Goal: Information Seeking & Learning: Check status

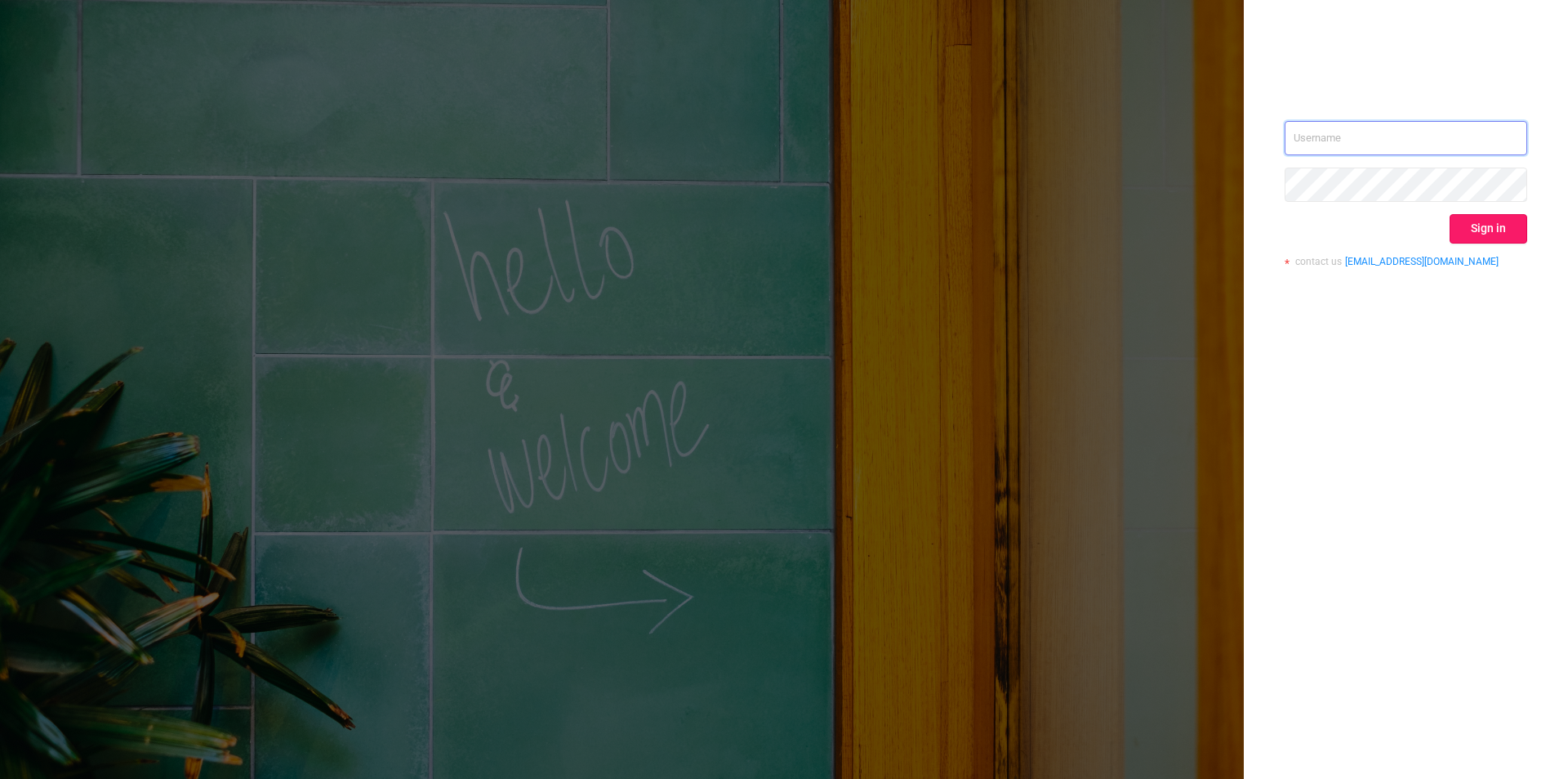
type input "[EMAIL_ADDRESS][DOMAIN_NAME]"
click at [1464, 228] on button "Sign in" at bounding box center [1489, 228] width 78 height 29
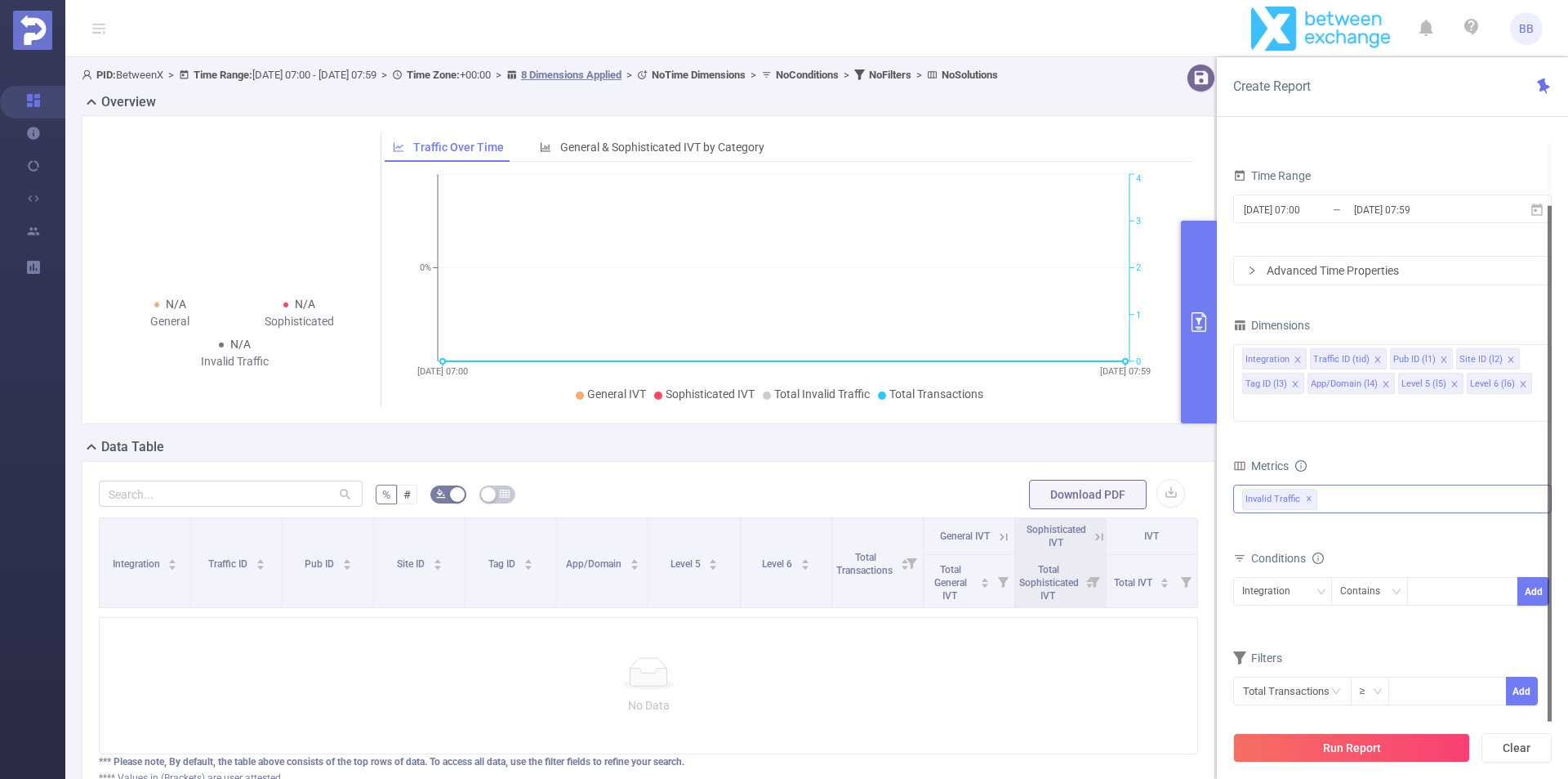
click at [1362, 484] on div "Invalid Traffic ✕" at bounding box center [1392, 499] width 319 height 28
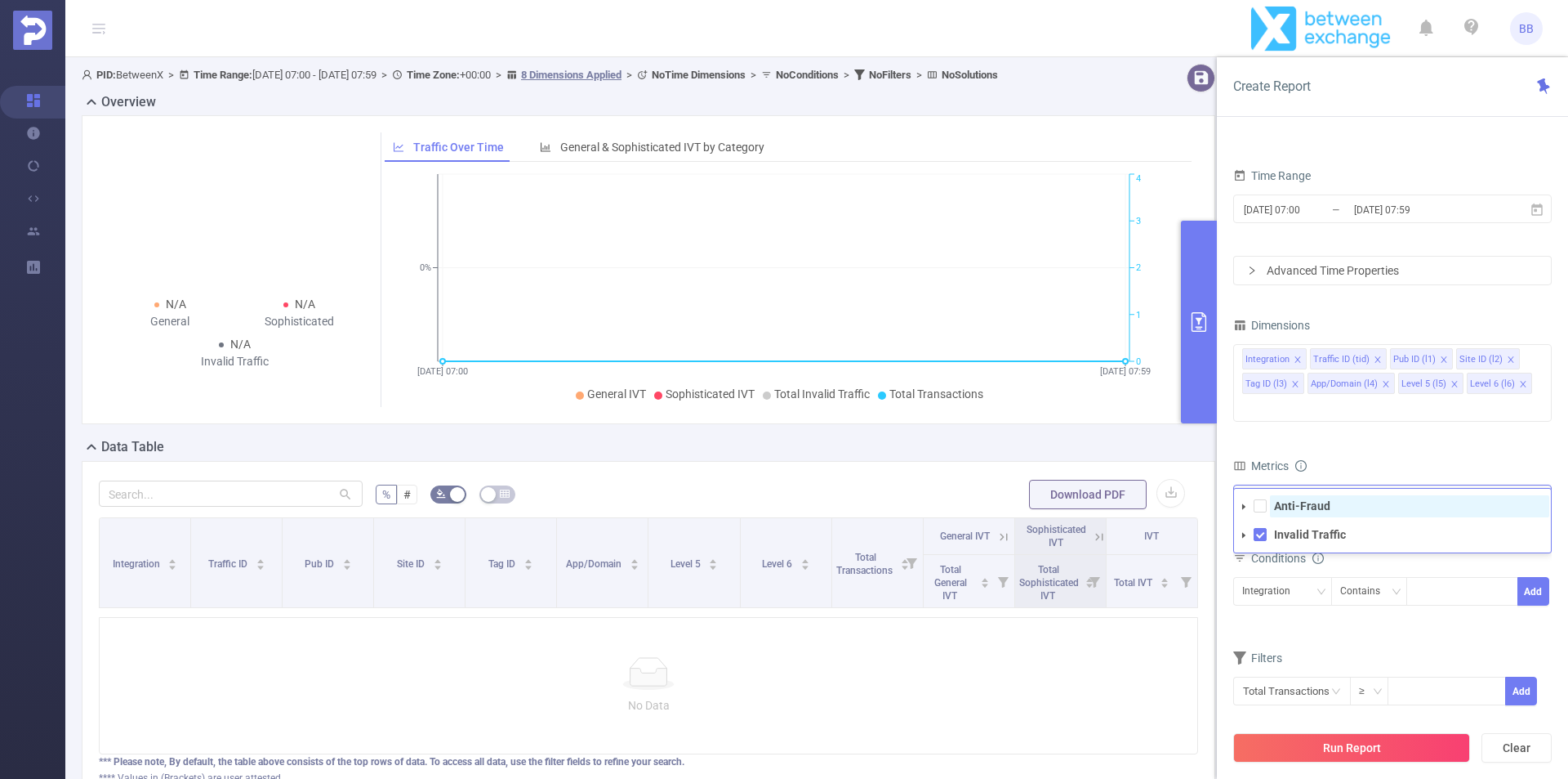
click at [1351, 495] on span "Anti-Fraud" at bounding box center [1410, 506] width 279 height 22
click at [1368, 454] on div "Metrics" at bounding box center [1392, 468] width 319 height 27
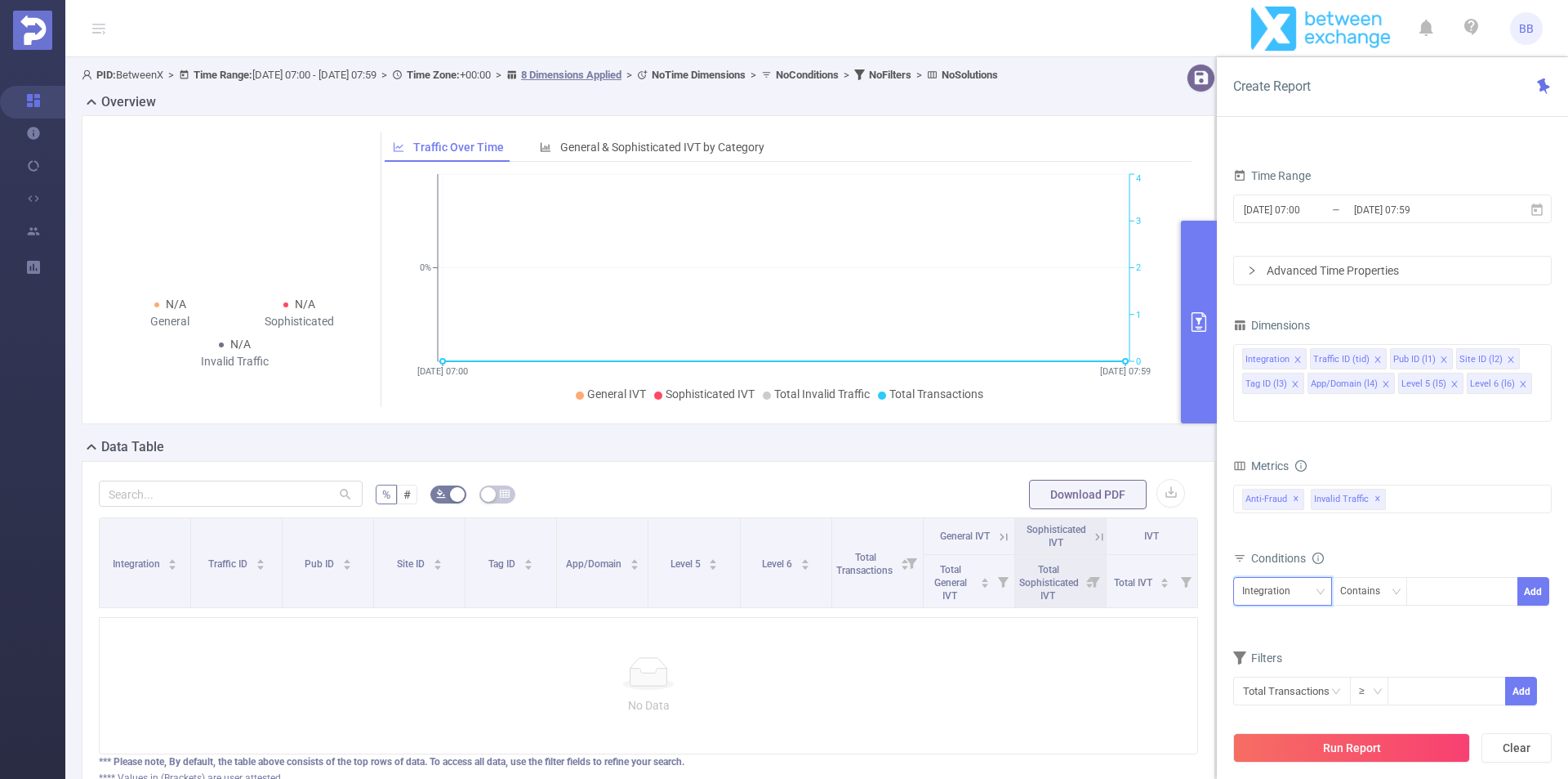
click at [1311, 578] on div "Integration" at bounding box center [1283, 592] width 81 height 27
click at [1305, 515] on li "Level 5 (l5)" at bounding box center [1285, 510] width 104 height 26
click at [1358, 578] on div "Contains" at bounding box center [1366, 592] width 52 height 27
click at [1377, 630] on li "Is" at bounding box center [1385, 627] width 109 height 26
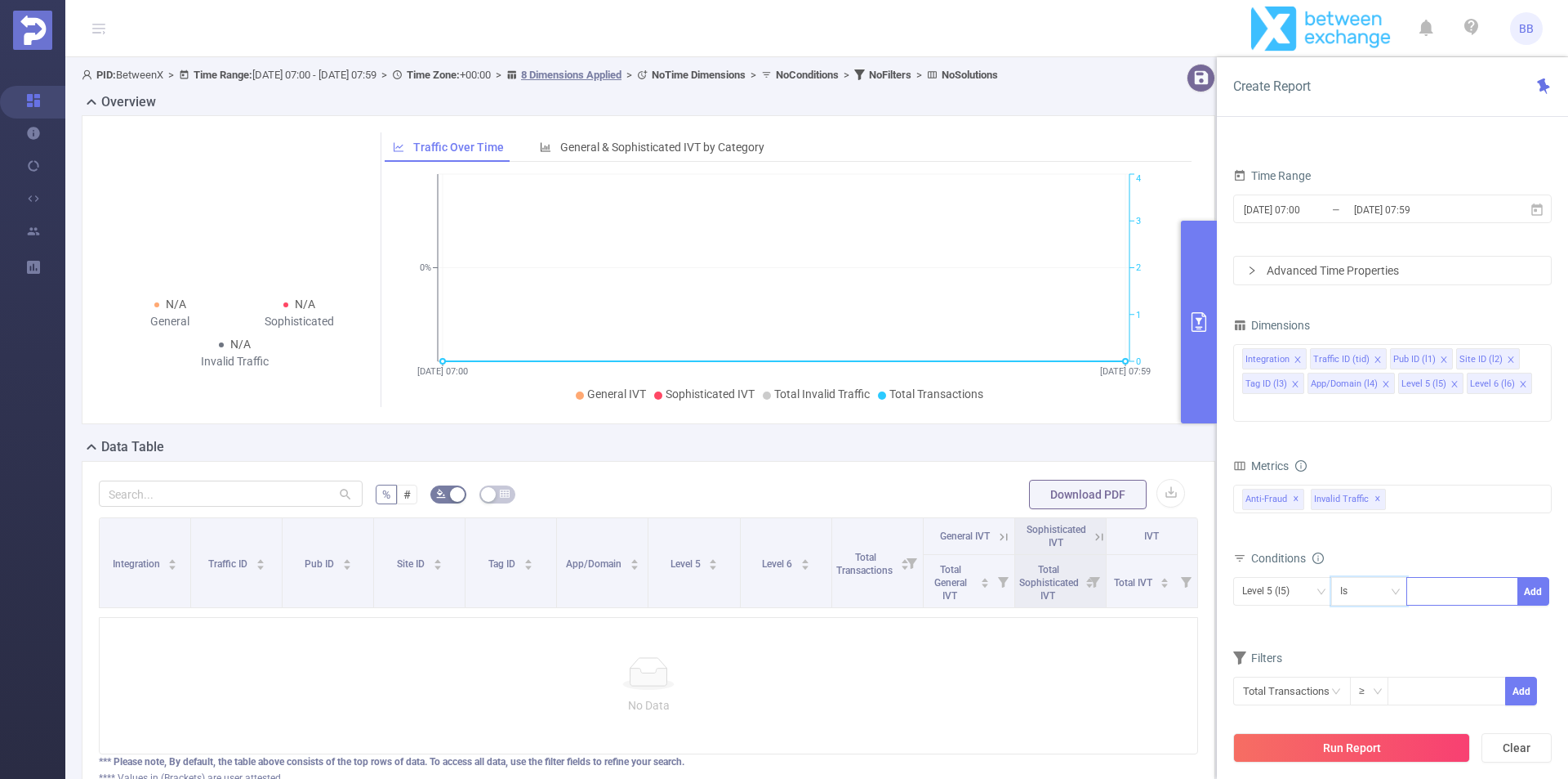
click at [1438, 578] on div at bounding box center [1463, 592] width 94 height 27
type input "10117"
click at [1434, 199] on input "[DATE] 07:59" at bounding box center [1418, 209] width 132 height 22
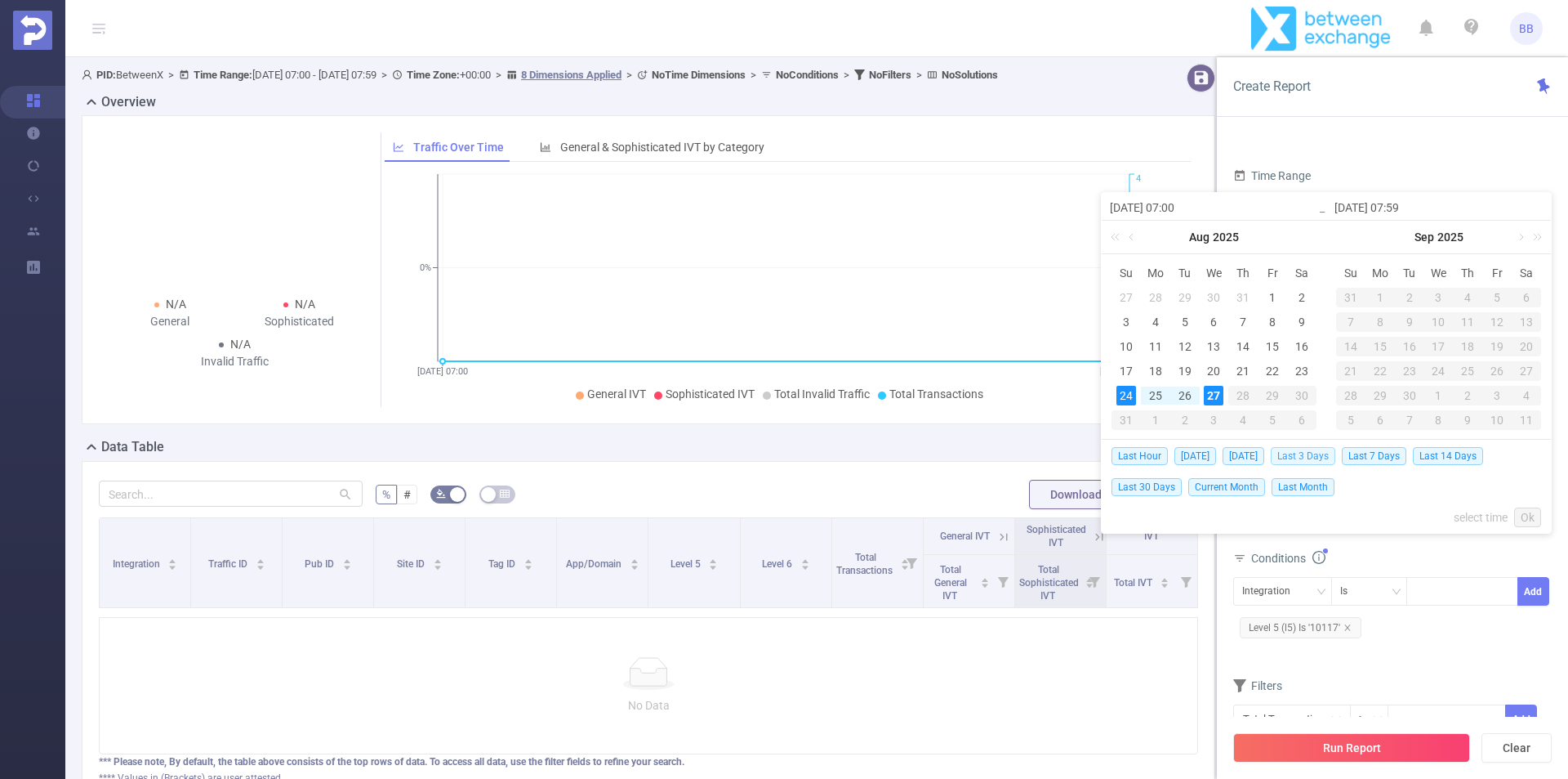
click at [1315, 460] on span "Last 3 Days" at bounding box center [1303, 455] width 64 height 18
type input "[DATE] 00:00"
type input "[DATE] 23:59"
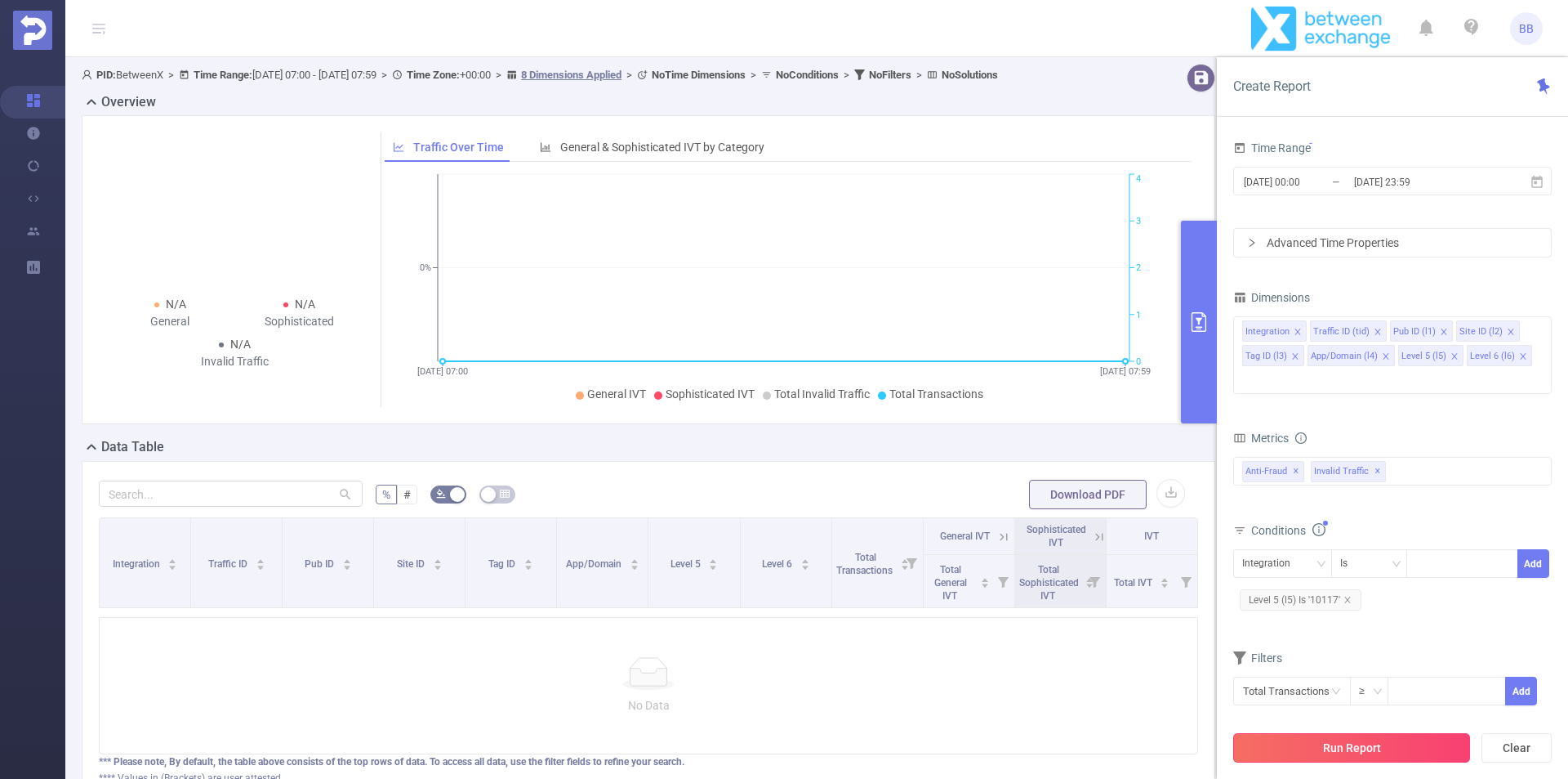
click at [1360, 741] on button "Run Report" at bounding box center [1351, 747] width 237 height 29
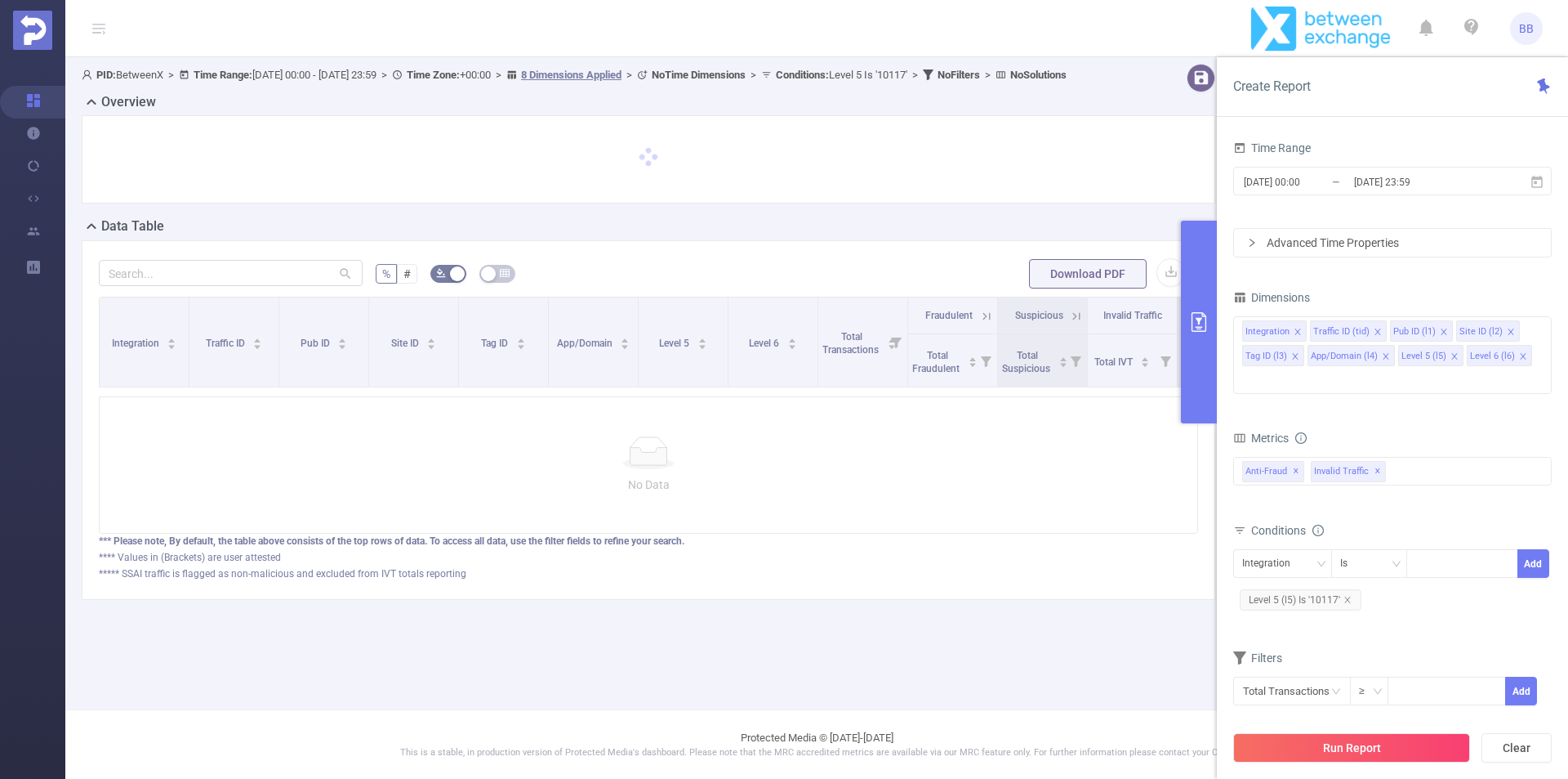
click at [1059, 16] on header "BB" at bounding box center [784, 28] width 1568 height 57
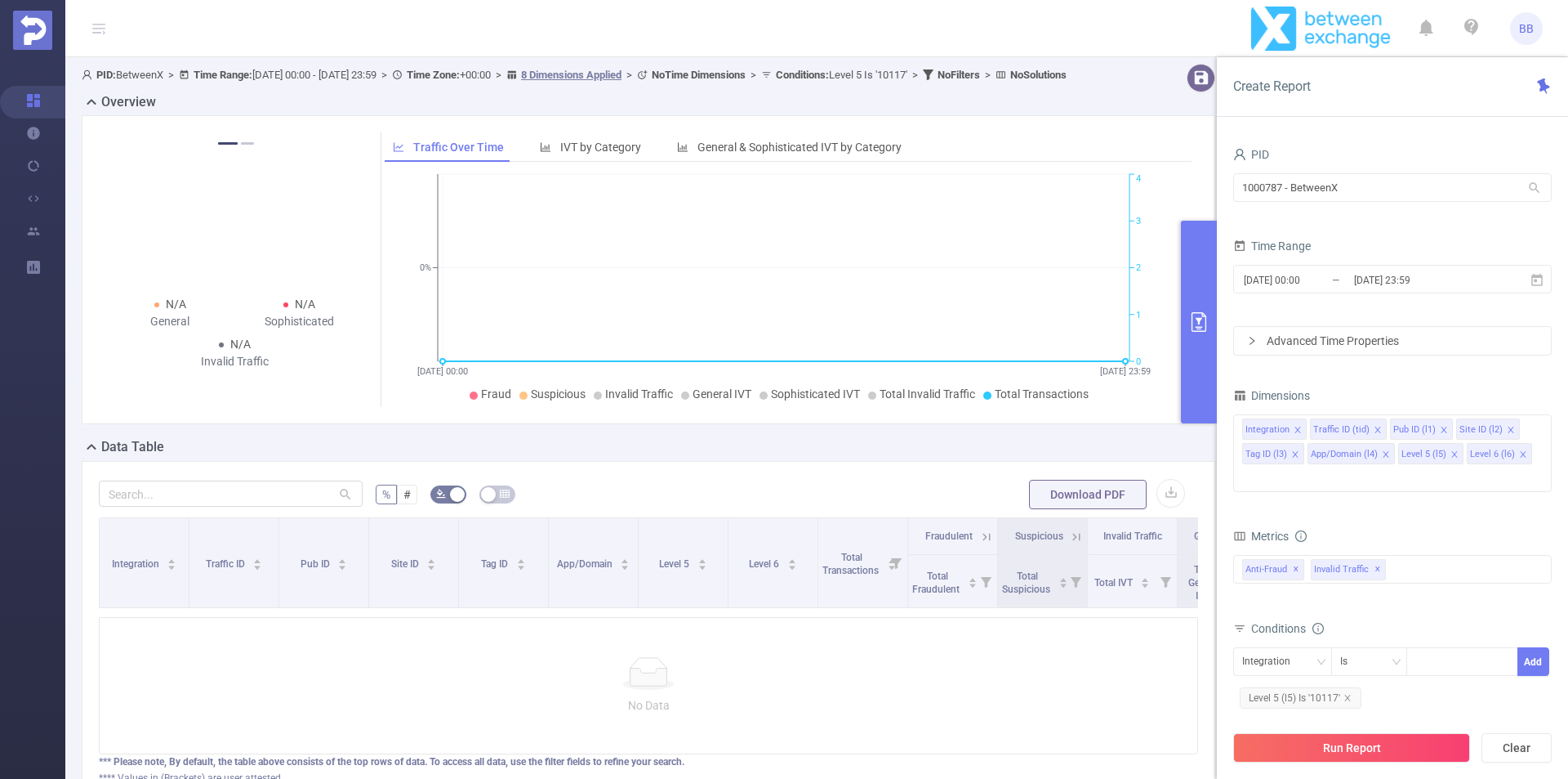
click at [1333, 336] on div "Advanced Time Properties" at bounding box center [1392, 341] width 317 height 28
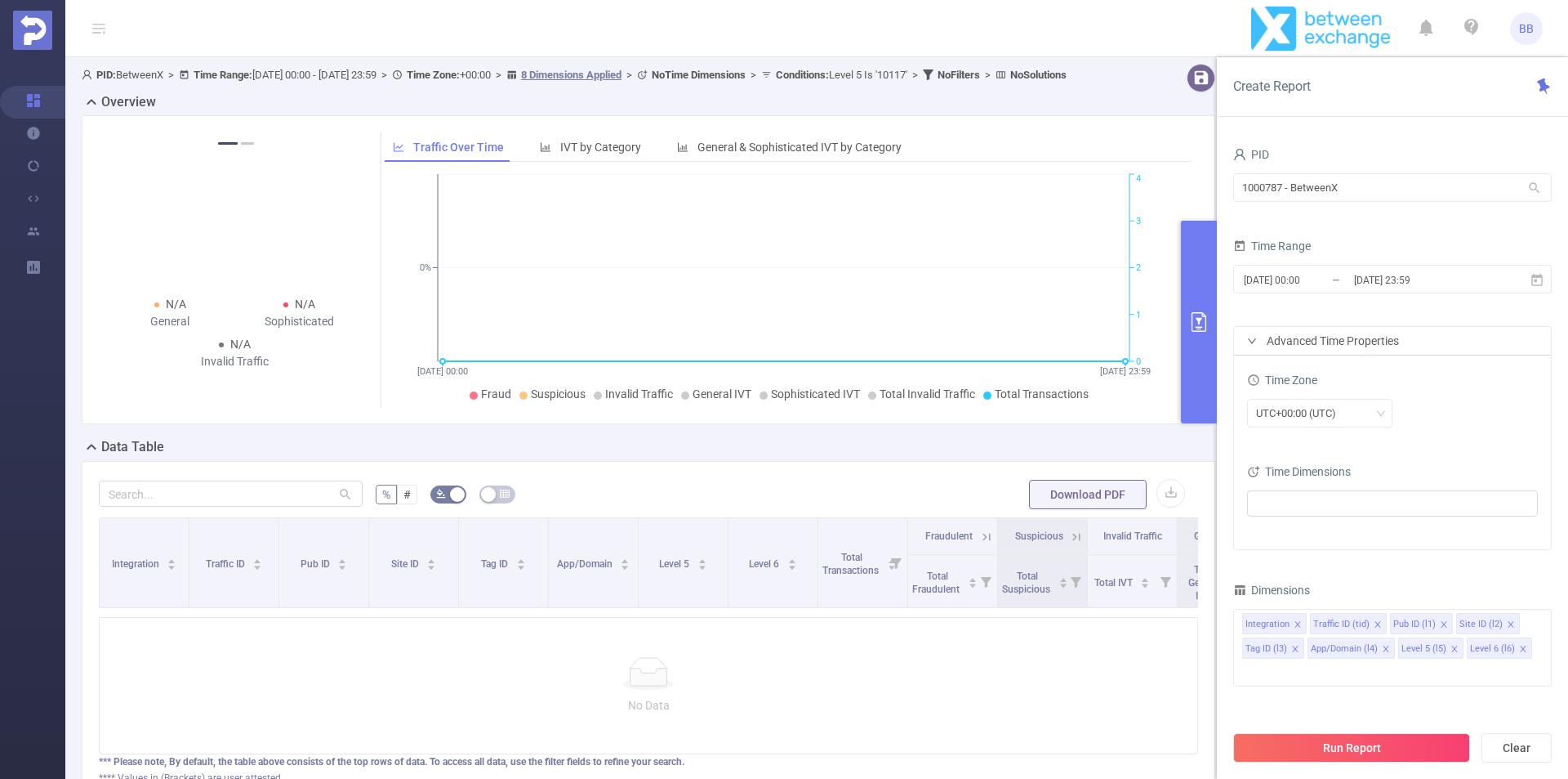
click at [1311, 337] on div "Advanced Time Properties" at bounding box center [1392, 341] width 317 height 28
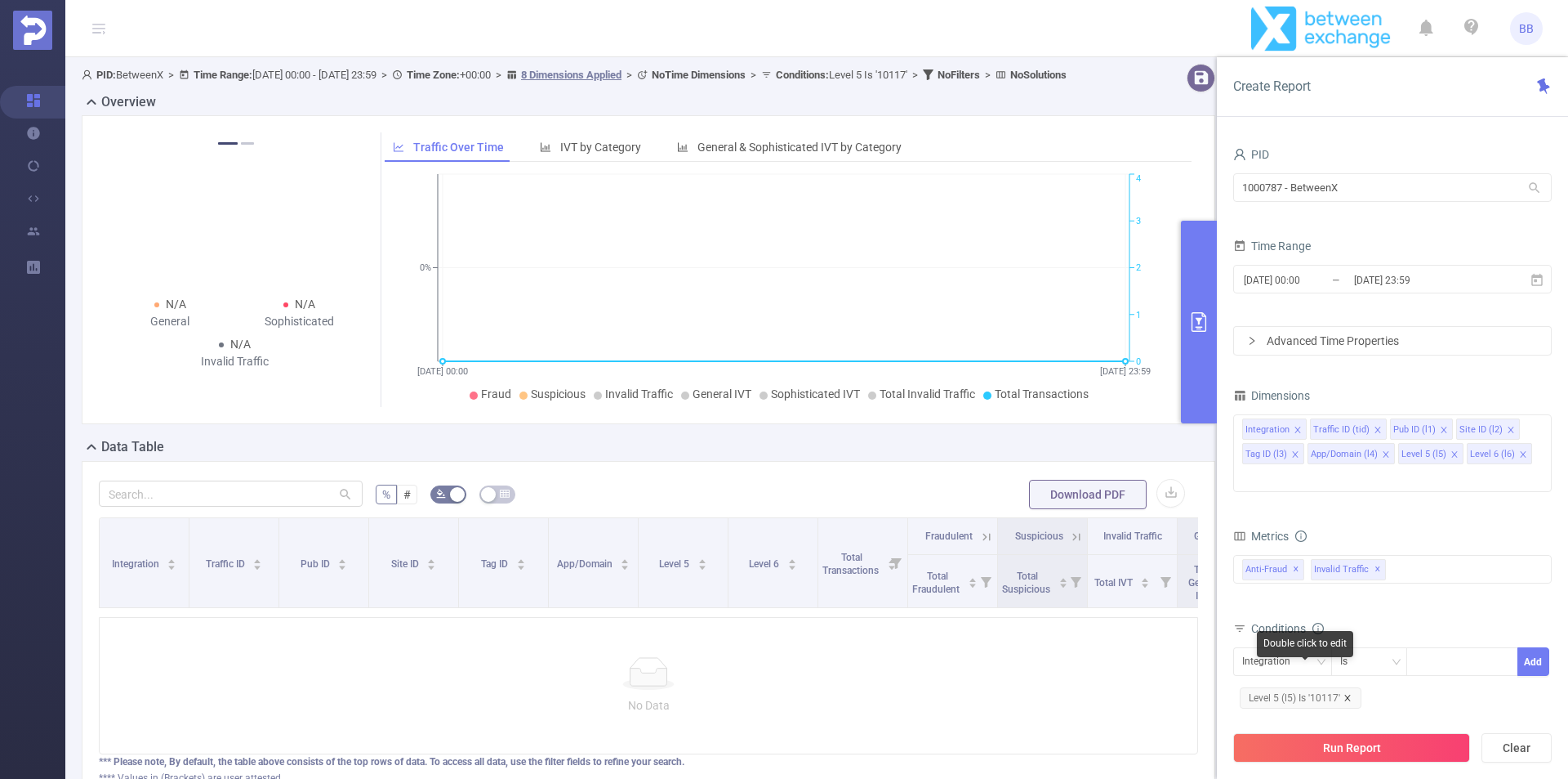
click at [1351, 694] on icon "icon: close" at bounding box center [1348, 698] width 8 height 8
click at [1348, 753] on button "Run Report" at bounding box center [1351, 747] width 237 height 29
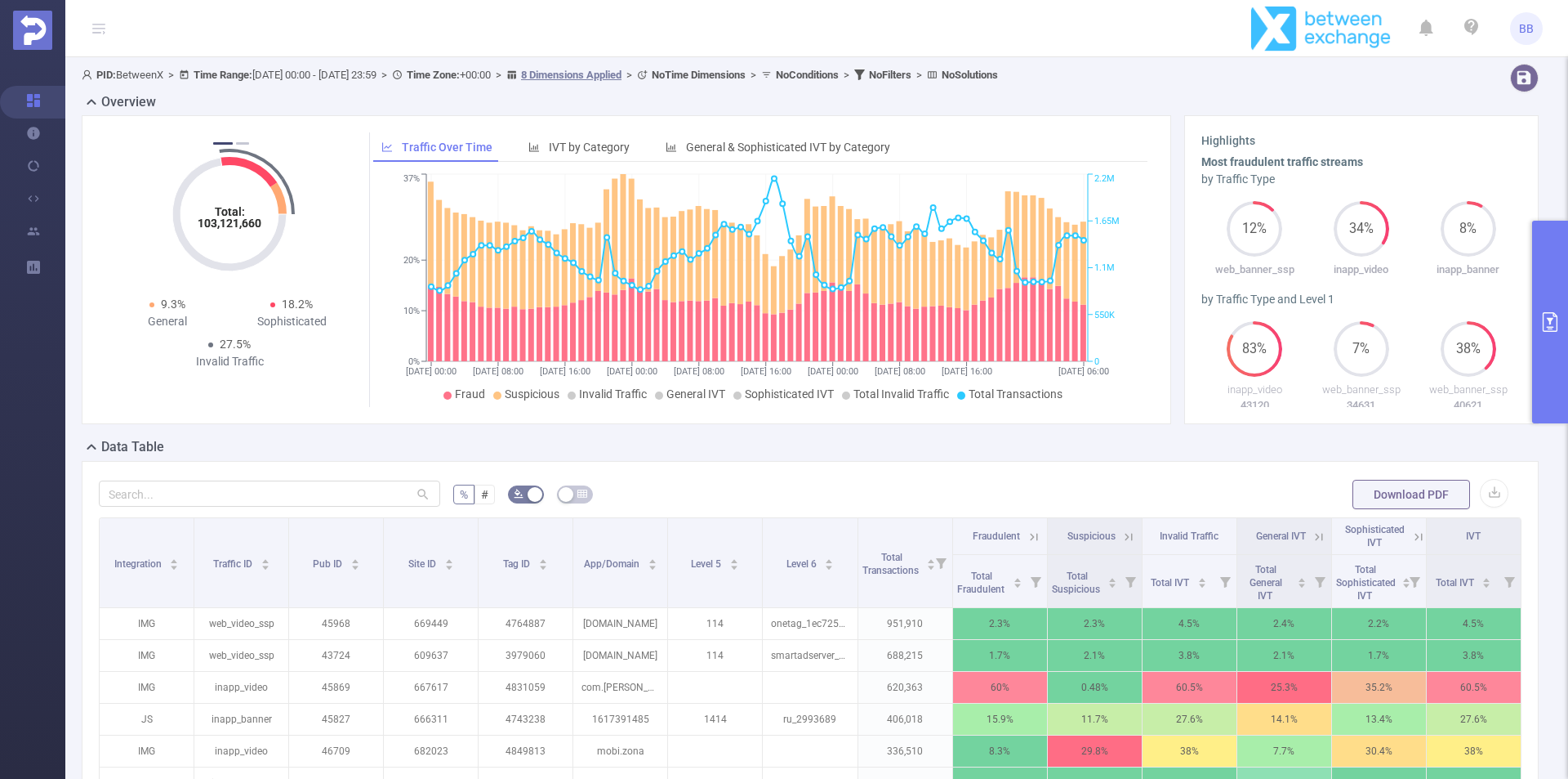
click at [1551, 318] on icon "primary" at bounding box center [1550, 321] width 15 height 19
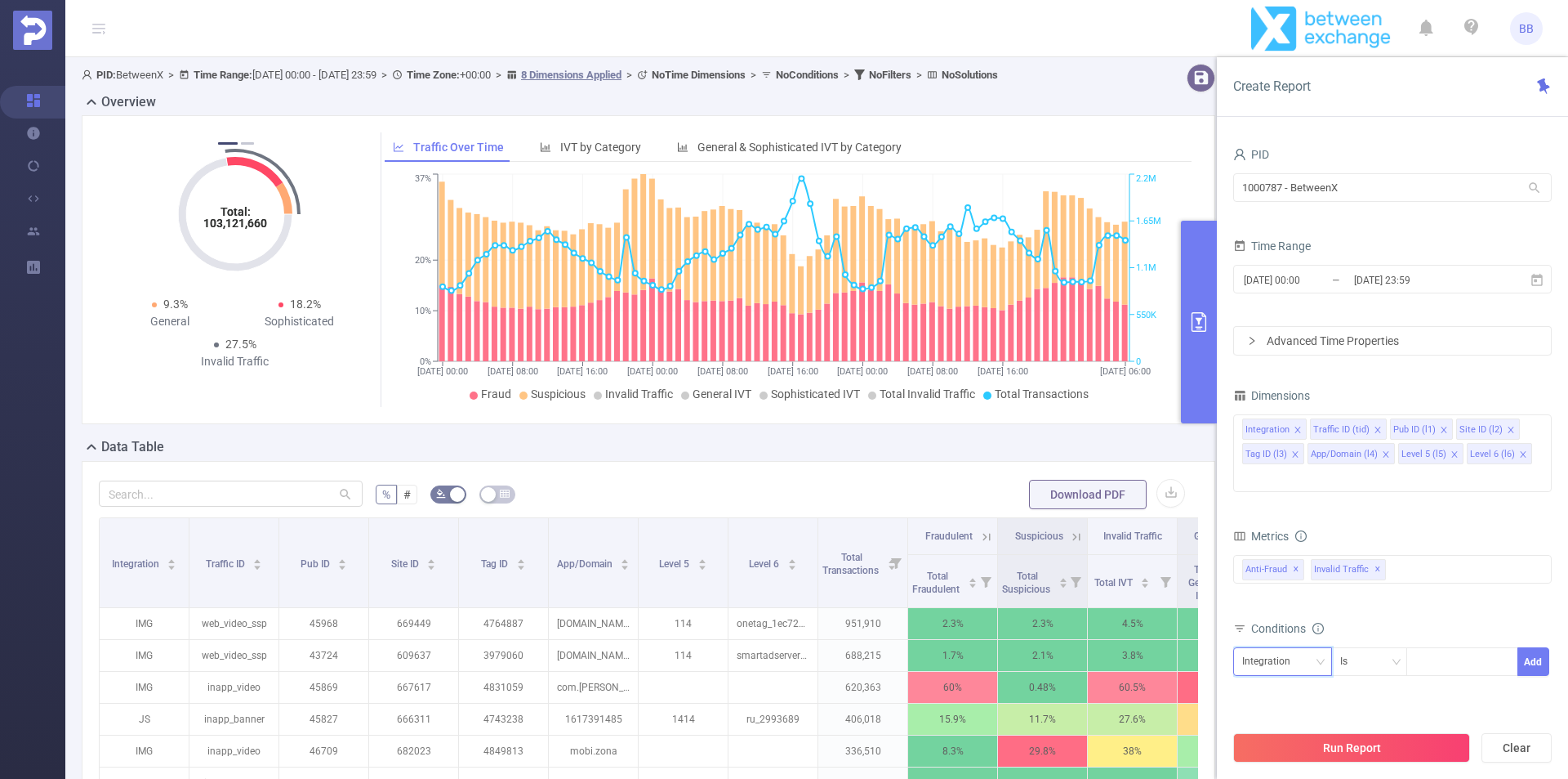
click at [1305, 648] on div "Integration" at bounding box center [1283, 662] width 81 height 27
click at [1302, 580] on li "Level 5 (l5)" at bounding box center [1285, 580] width 104 height 26
click at [1416, 648] on div at bounding box center [1463, 662] width 112 height 28
type input "10177"
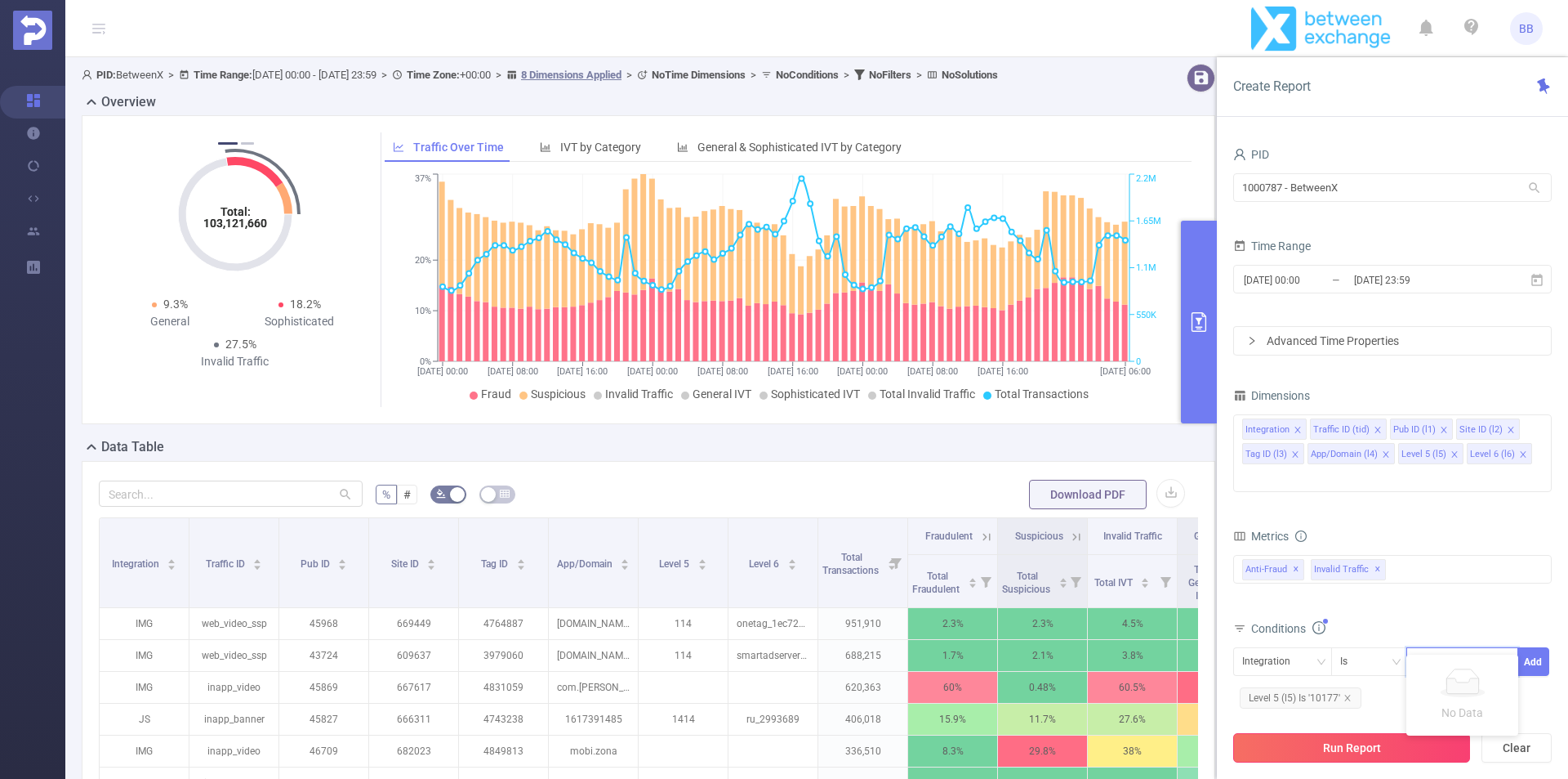
click at [1331, 755] on button "Run Report" at bounding box center [1351, 747] width 237 height 29
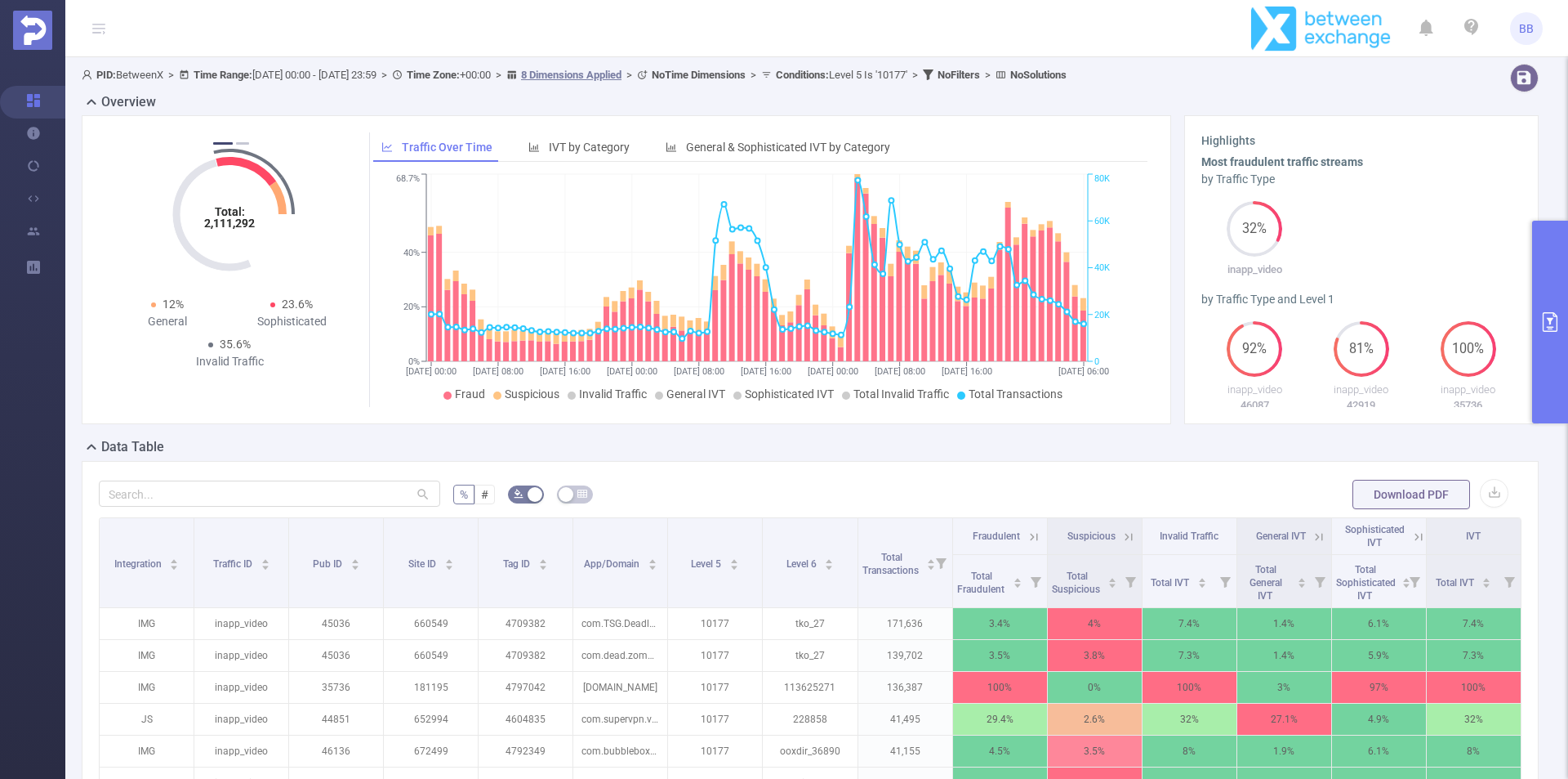
click at [254, 443] on div "Data Table" at bounding box center [817, 448] width 1470 height 23
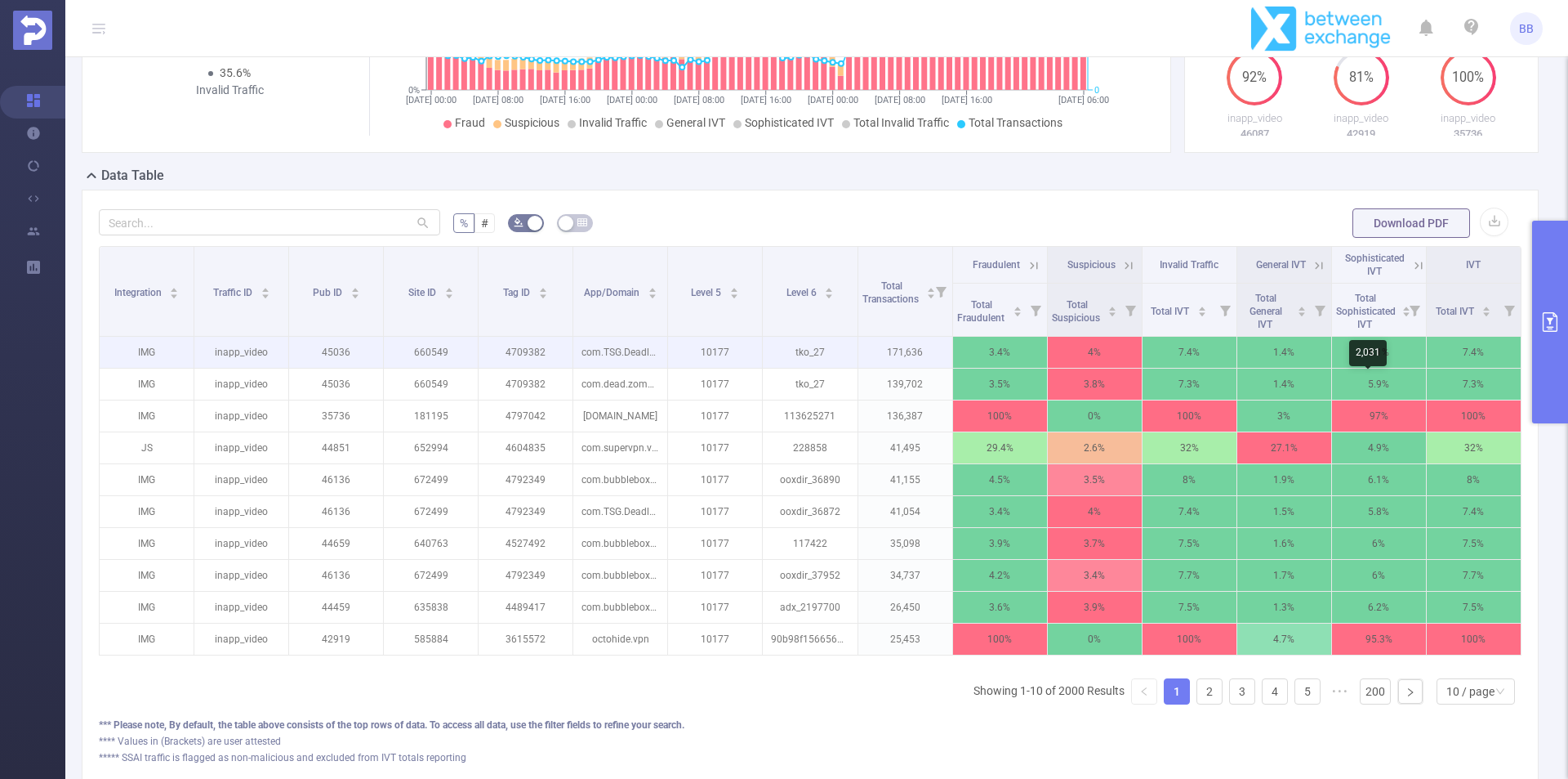
scroll to position [245, 0]
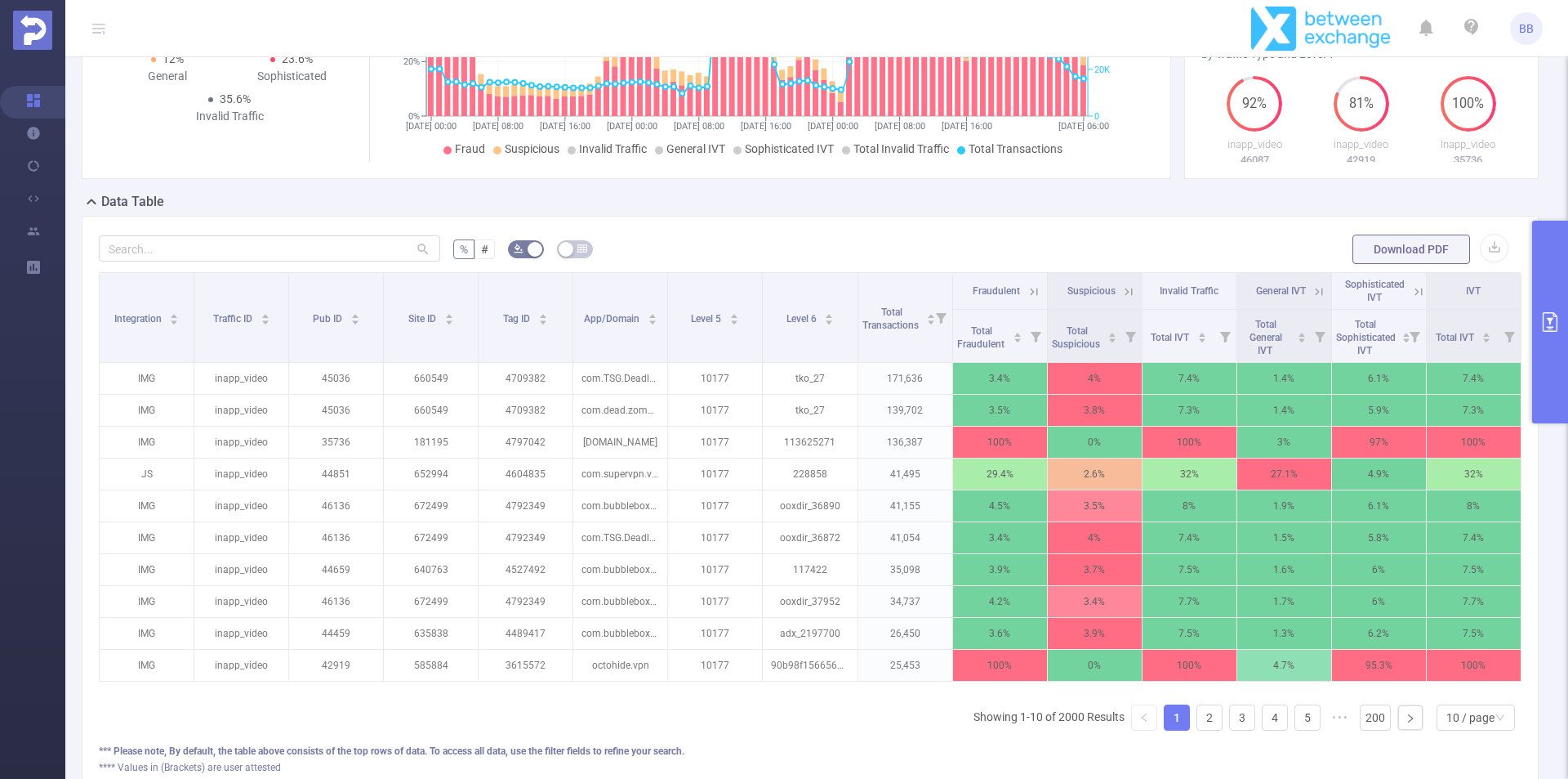
click at [1567, 334] on button "primary" at bounding box center [1550, 322] width 36 height 202
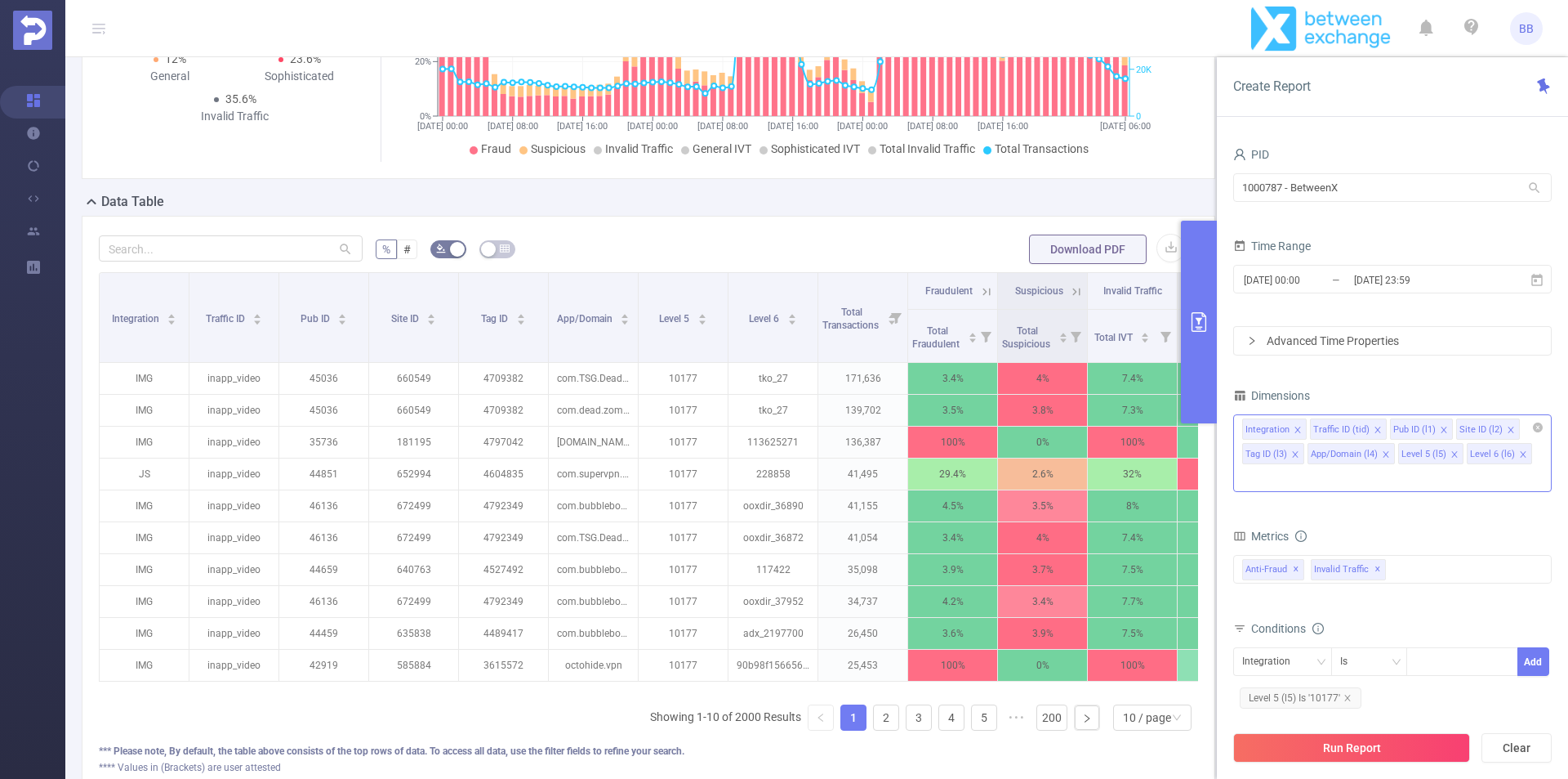
click at [1507, 428] on icon "icon: close" at bounding box center [1511, 430] width 8 height 8
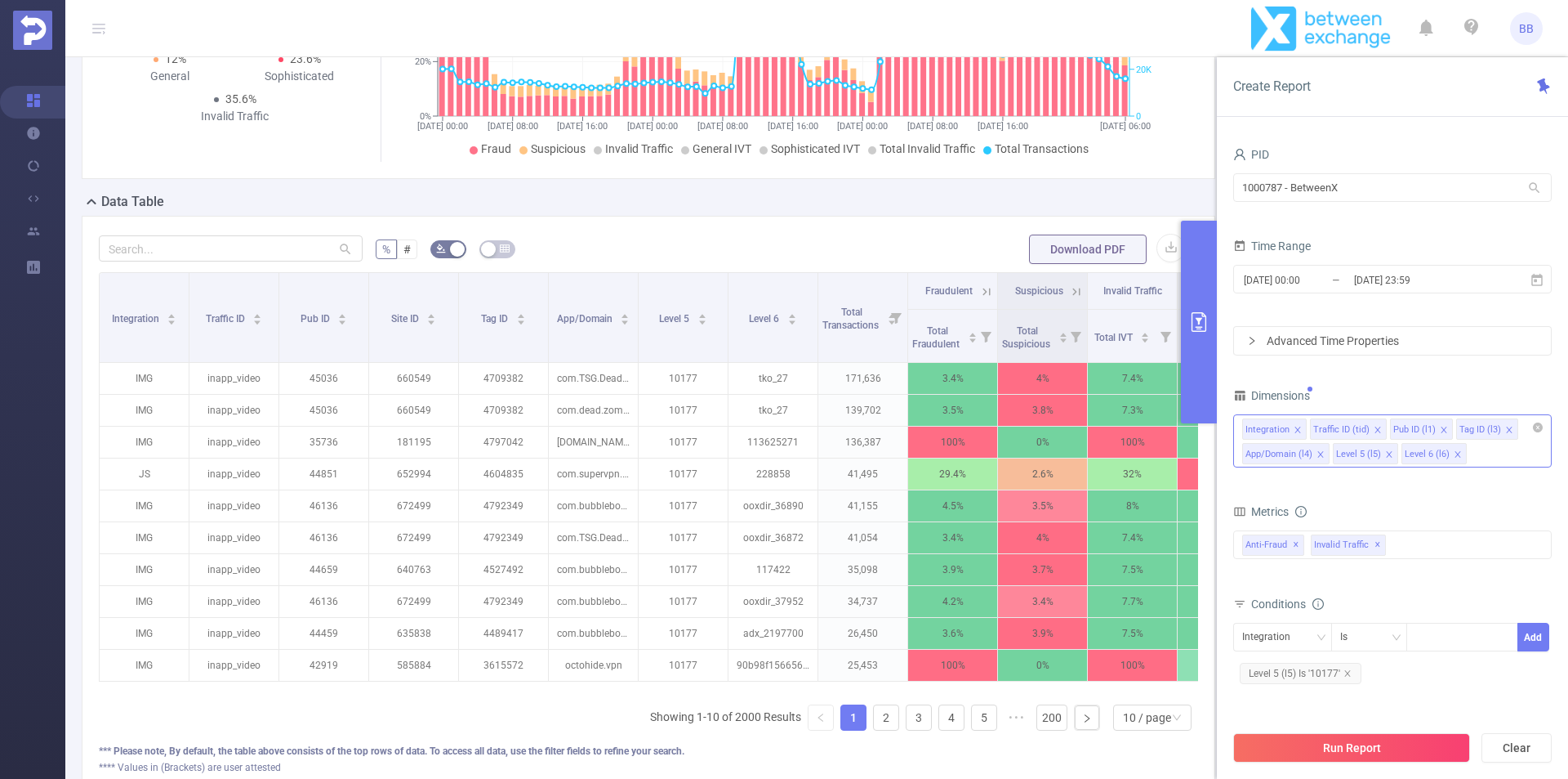
click at [1505, 428] on icon "icon: close" at bounding box center [1509, 430] width 8 height 8
click at [1454, 454] on icon "icon: close" at bounding box center [1458, 454] width 8 height 8
click at [1354, 749] on button "Run Report" at bounding box center [1351, 747] width 237 height 29
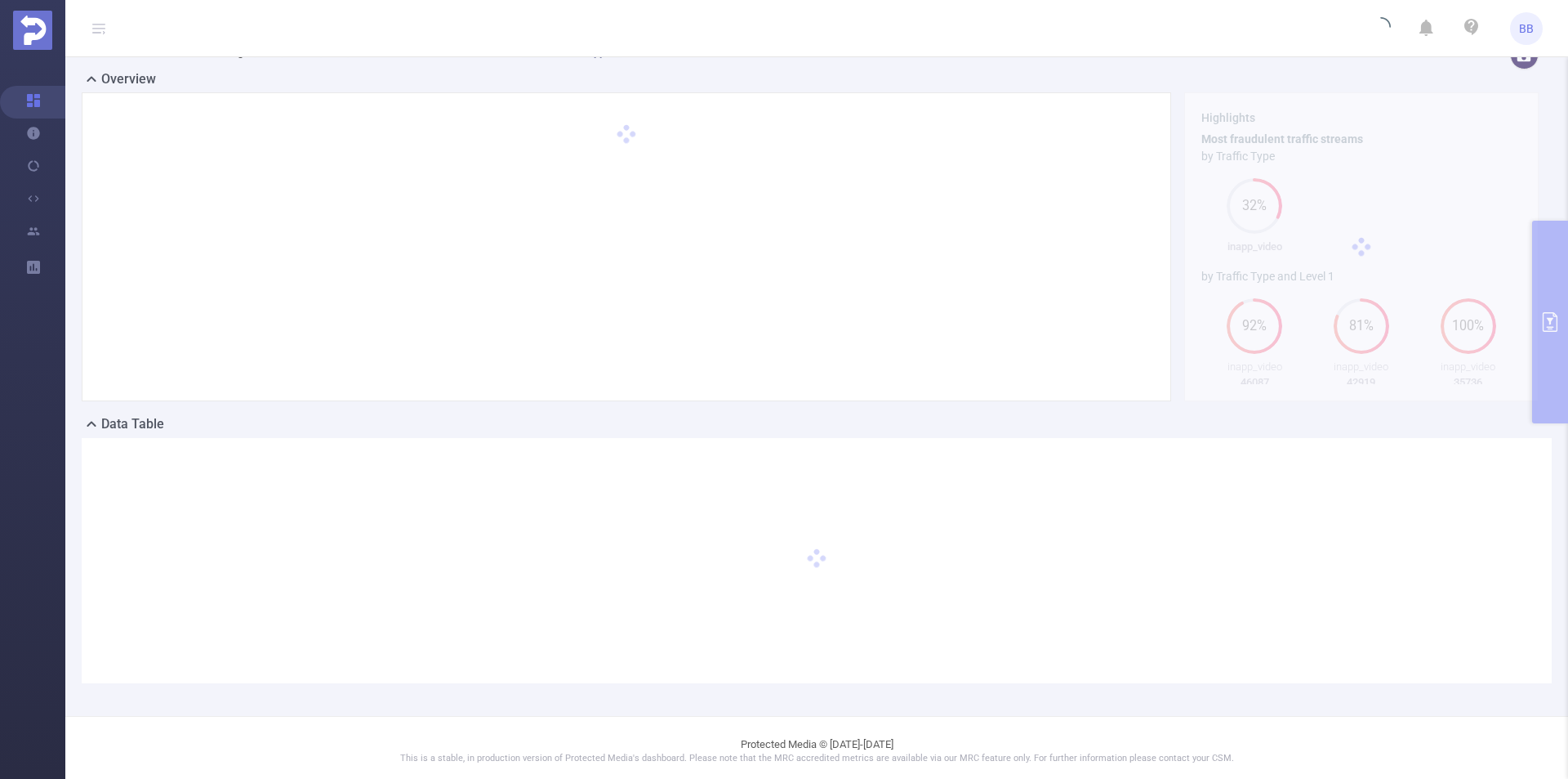
scroll to position [29, 0]
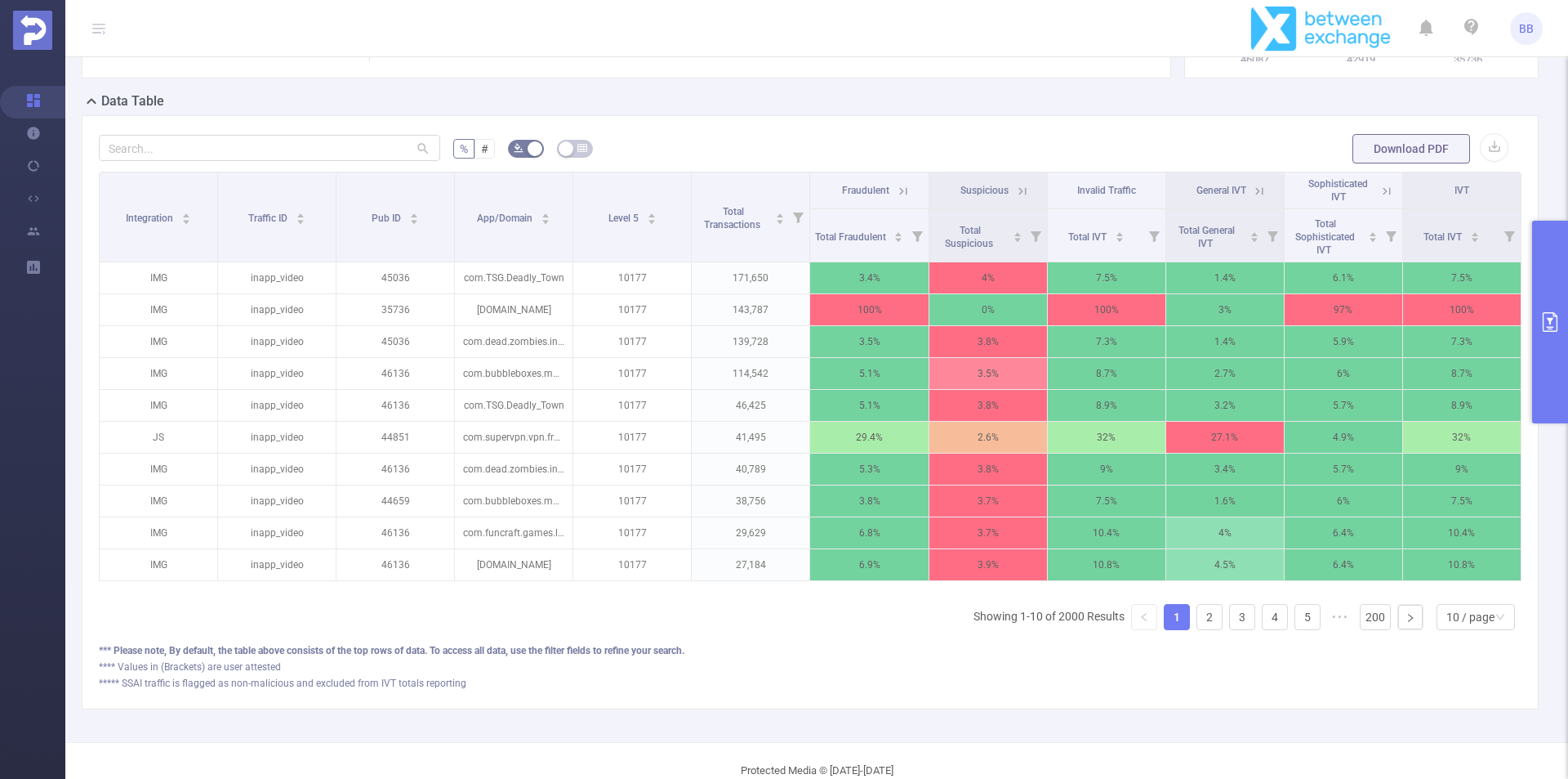
scroll to position [356, 0]
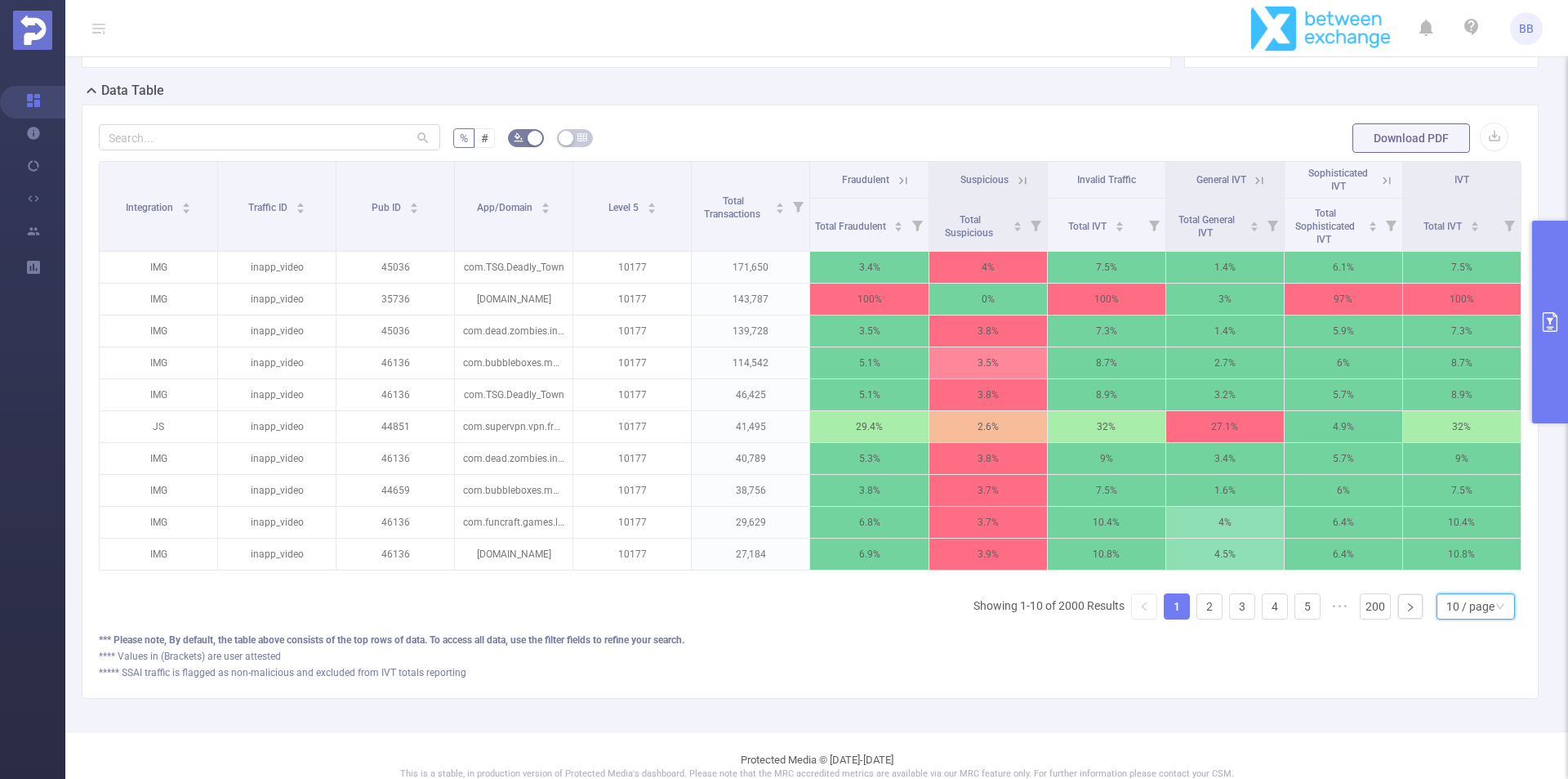
click at [1448, 618] on div "10 / page" at bounding box center [1471, 606] width 49 height 24
click at [1456, 597] on li "50 / page" at bounding box center [1463, 589] width 79 height 26
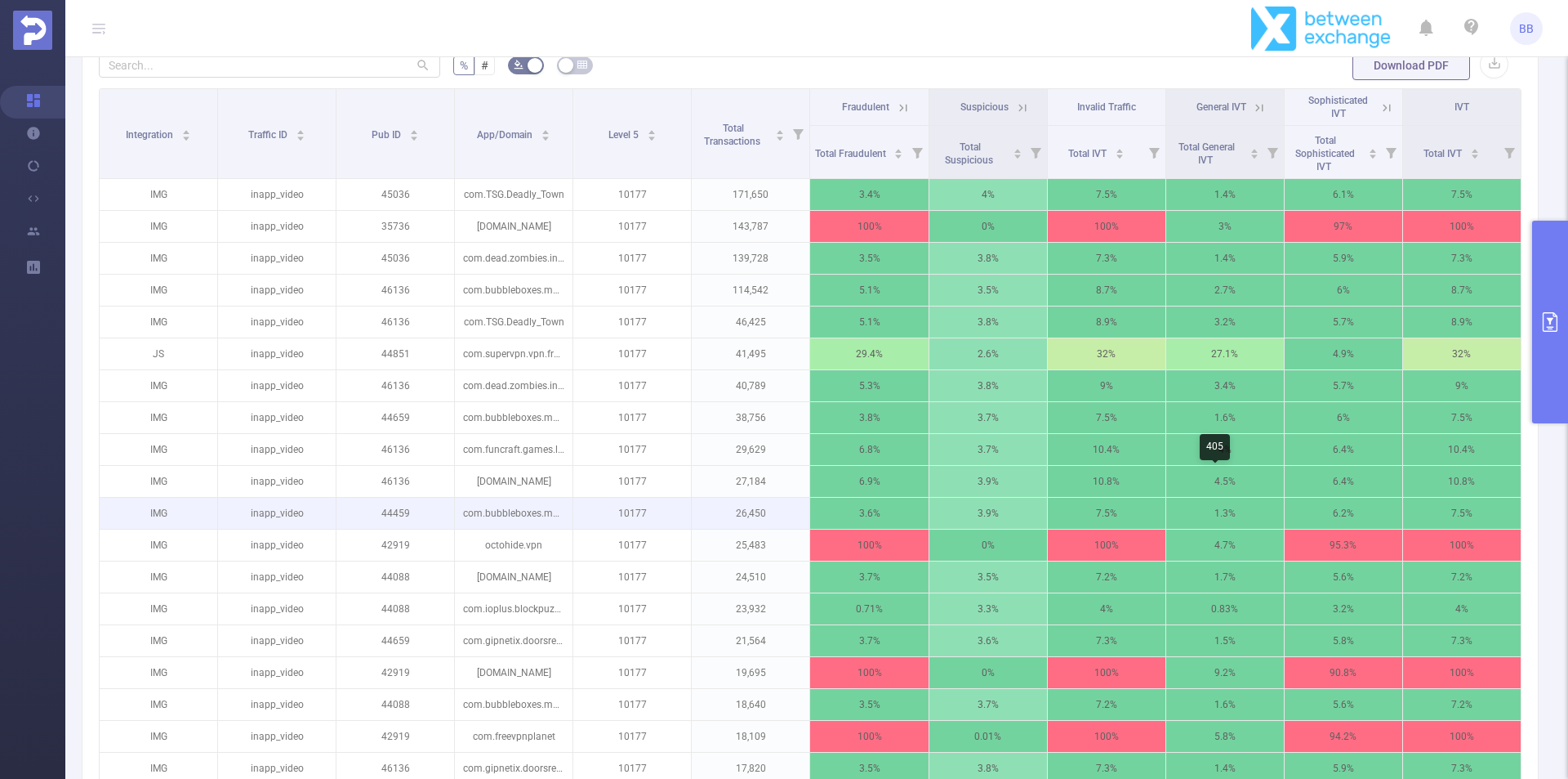
scroll to position [274, 0]
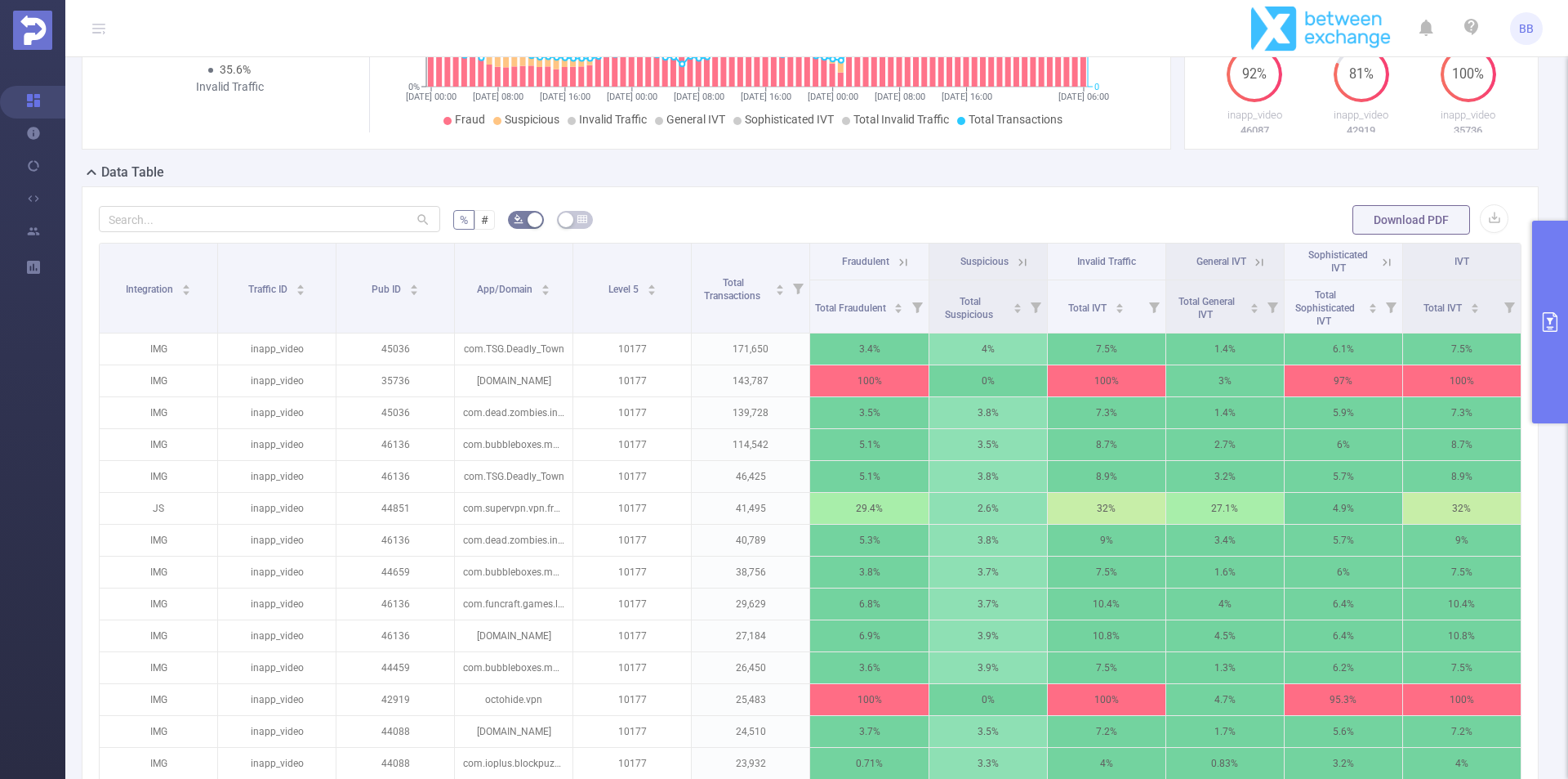
click at [1380, 259] on icon at bounding box center [1387, 263] width 15 height 15
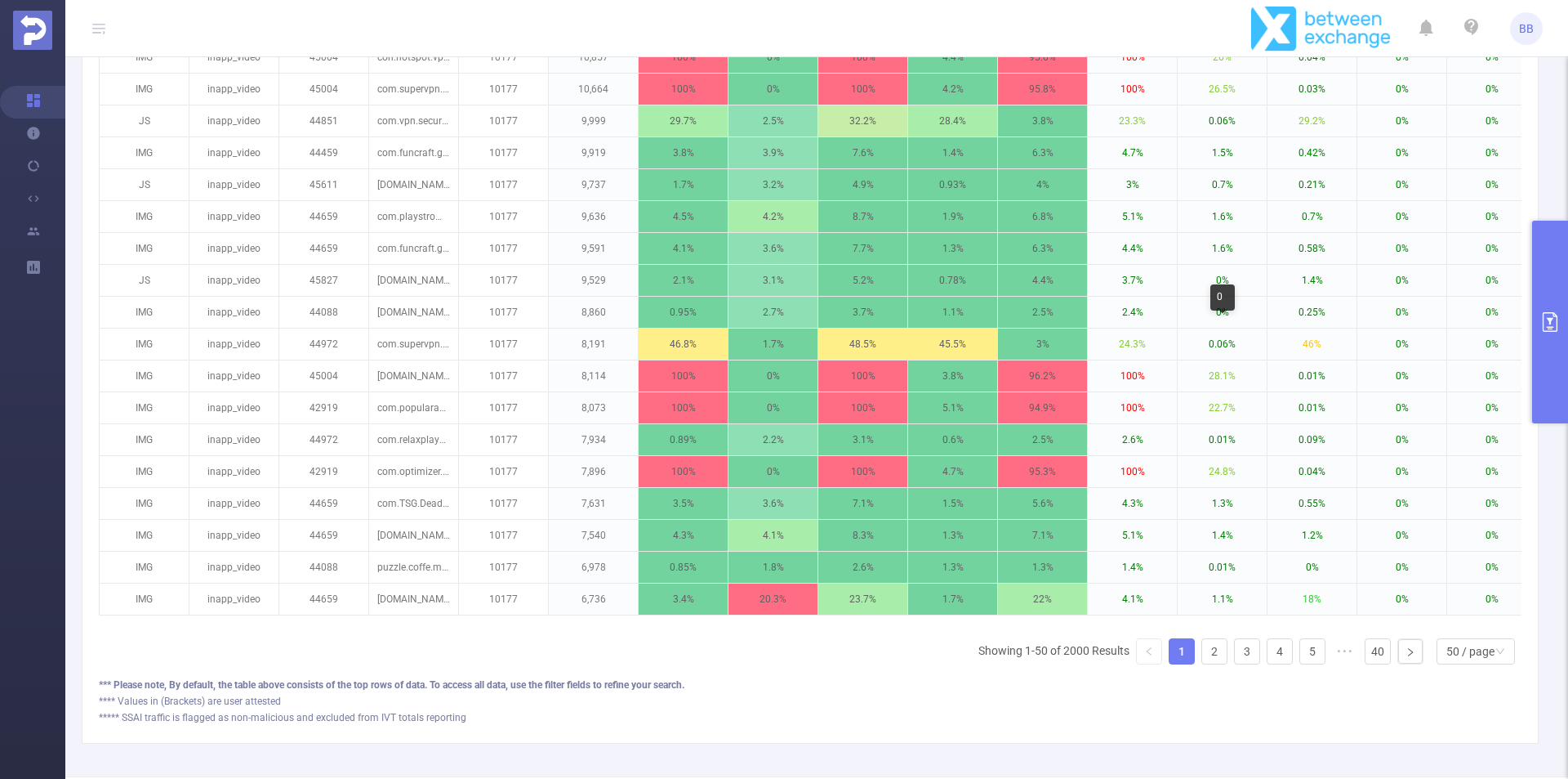
scroll to position [1664, 0]
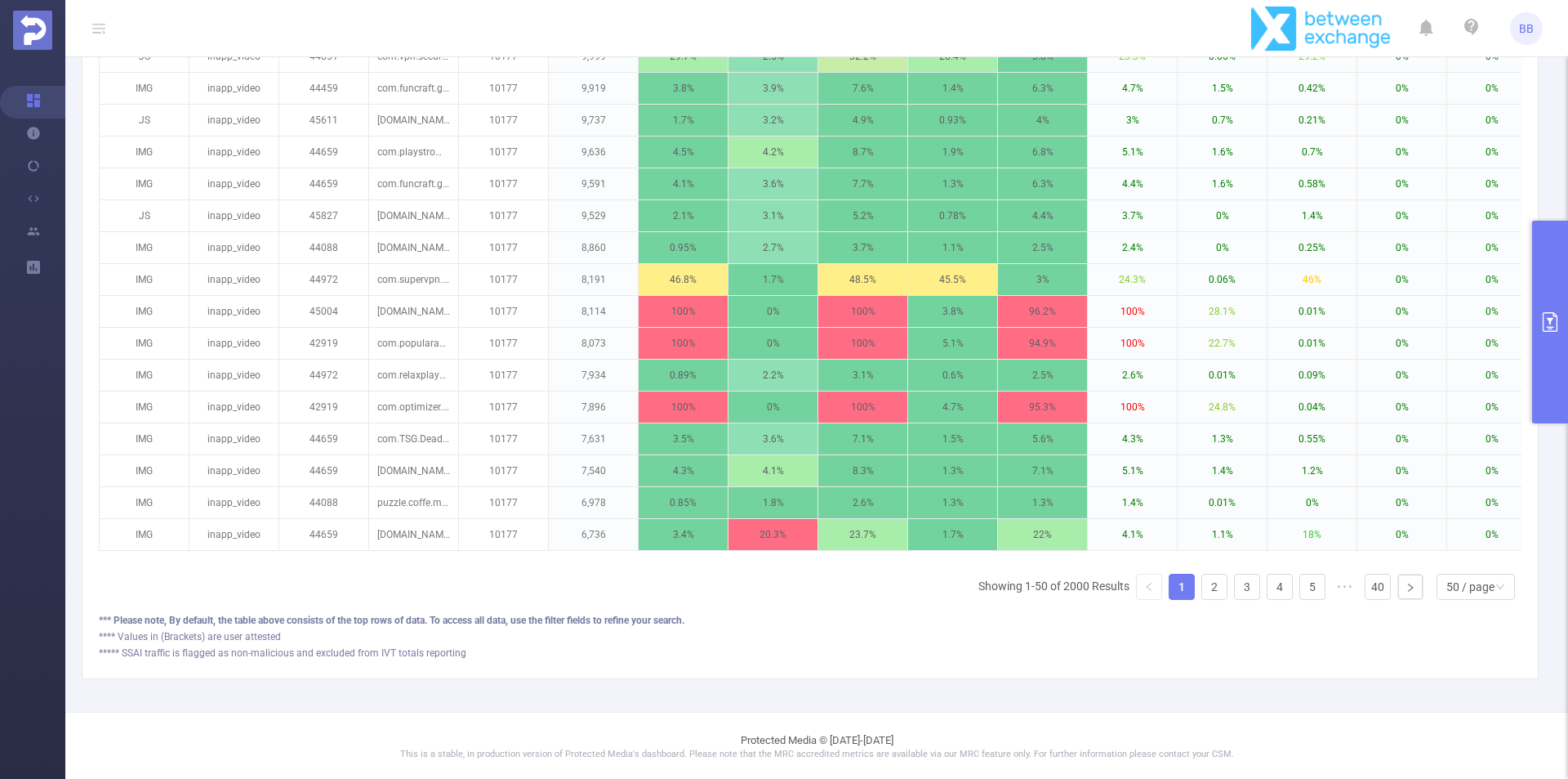
click at [1317, 641] on div "**** Values in (Brackets) are user attested" at bounding box center [810, 637] width 1422 height 15
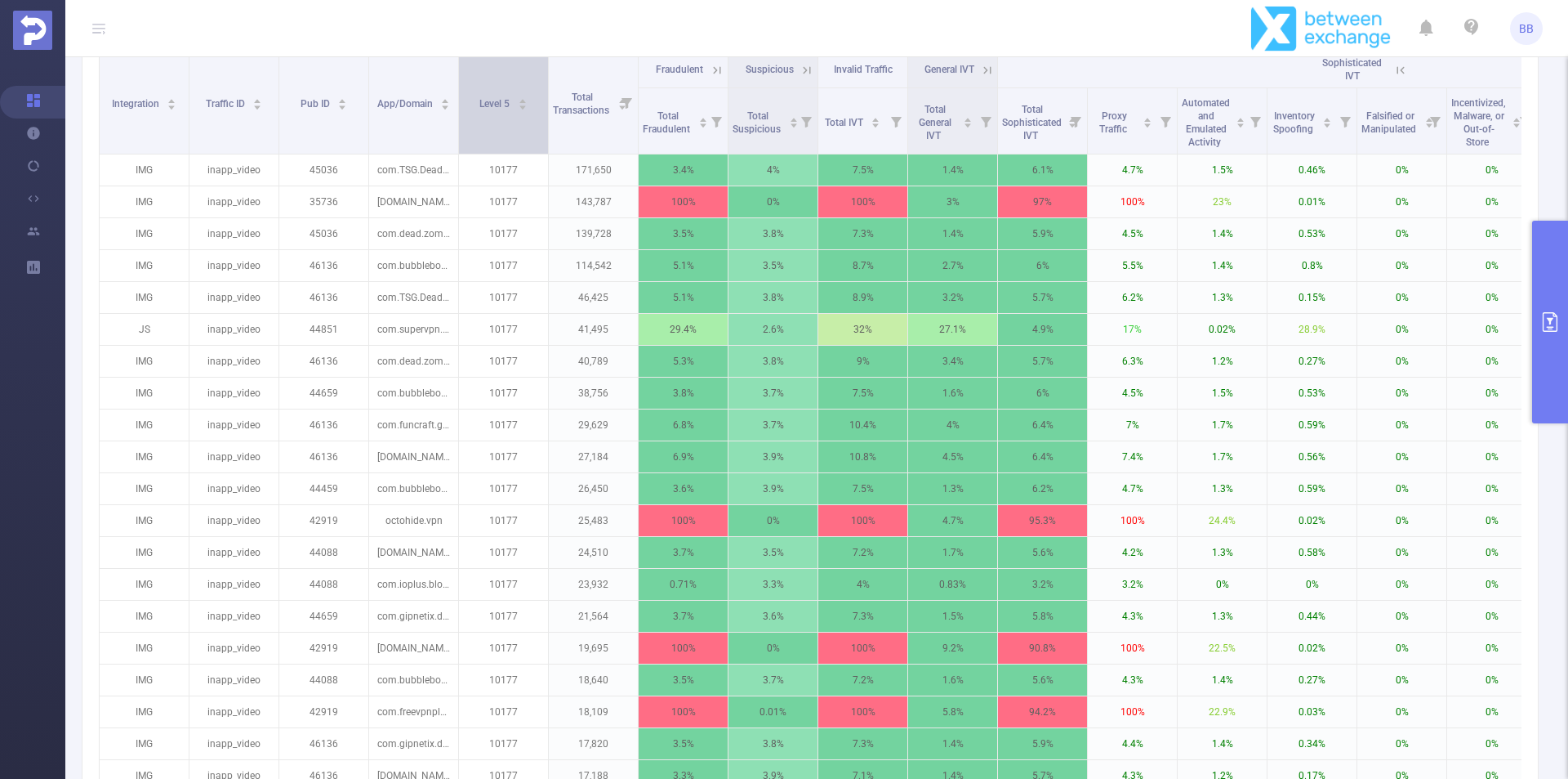
scroll to position [438, 0]
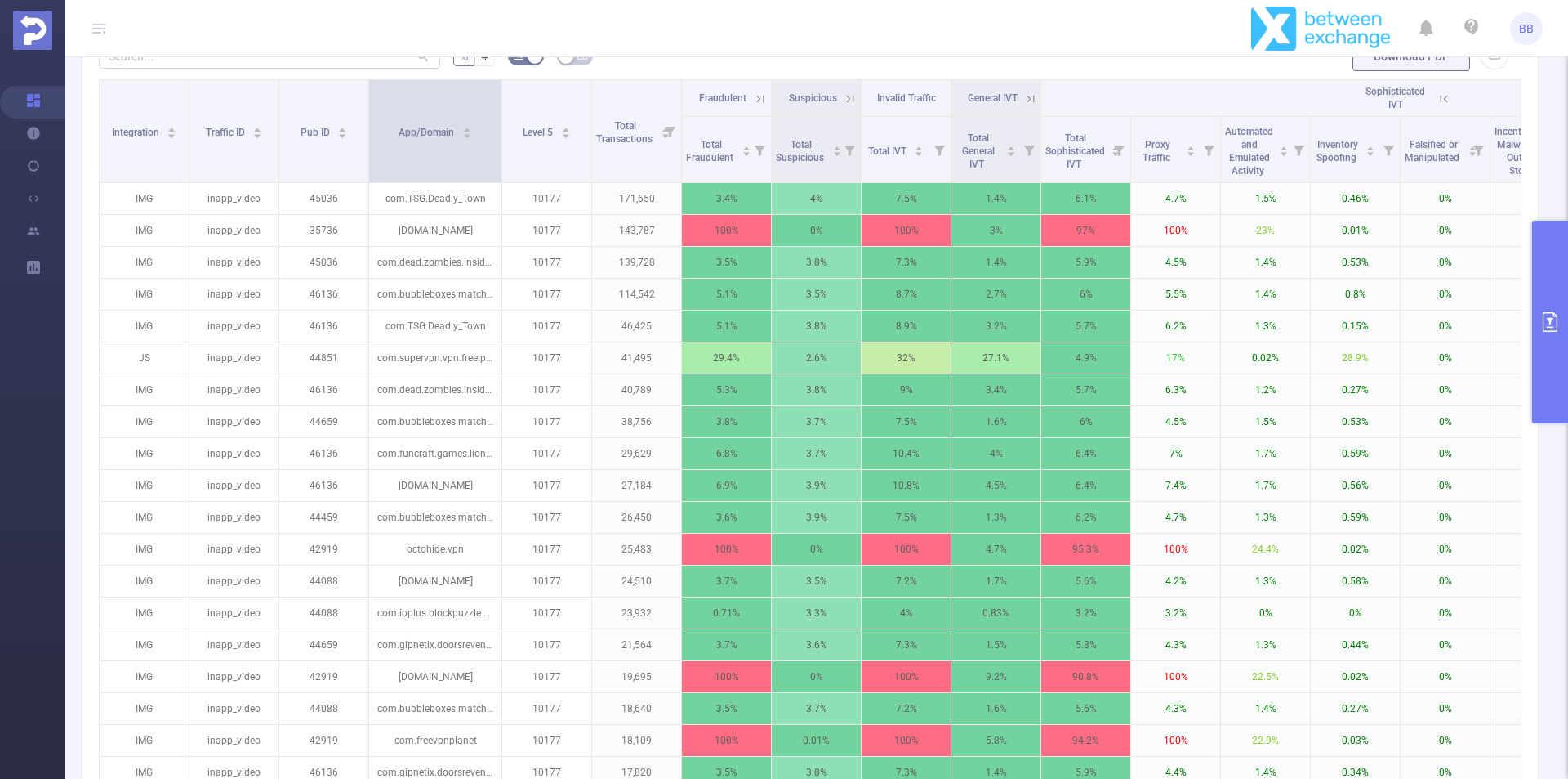
drag, startPoint x: 518, startPoint y: 150, endPoint x: 498, endPoint y: 153, distance: 20.2
click at [498, 153] on span at bounding box center [502, 131] width 8 height 102
click at [1016, 34] on header "BB" at bounding box center [784, 28] width 1568 height 57
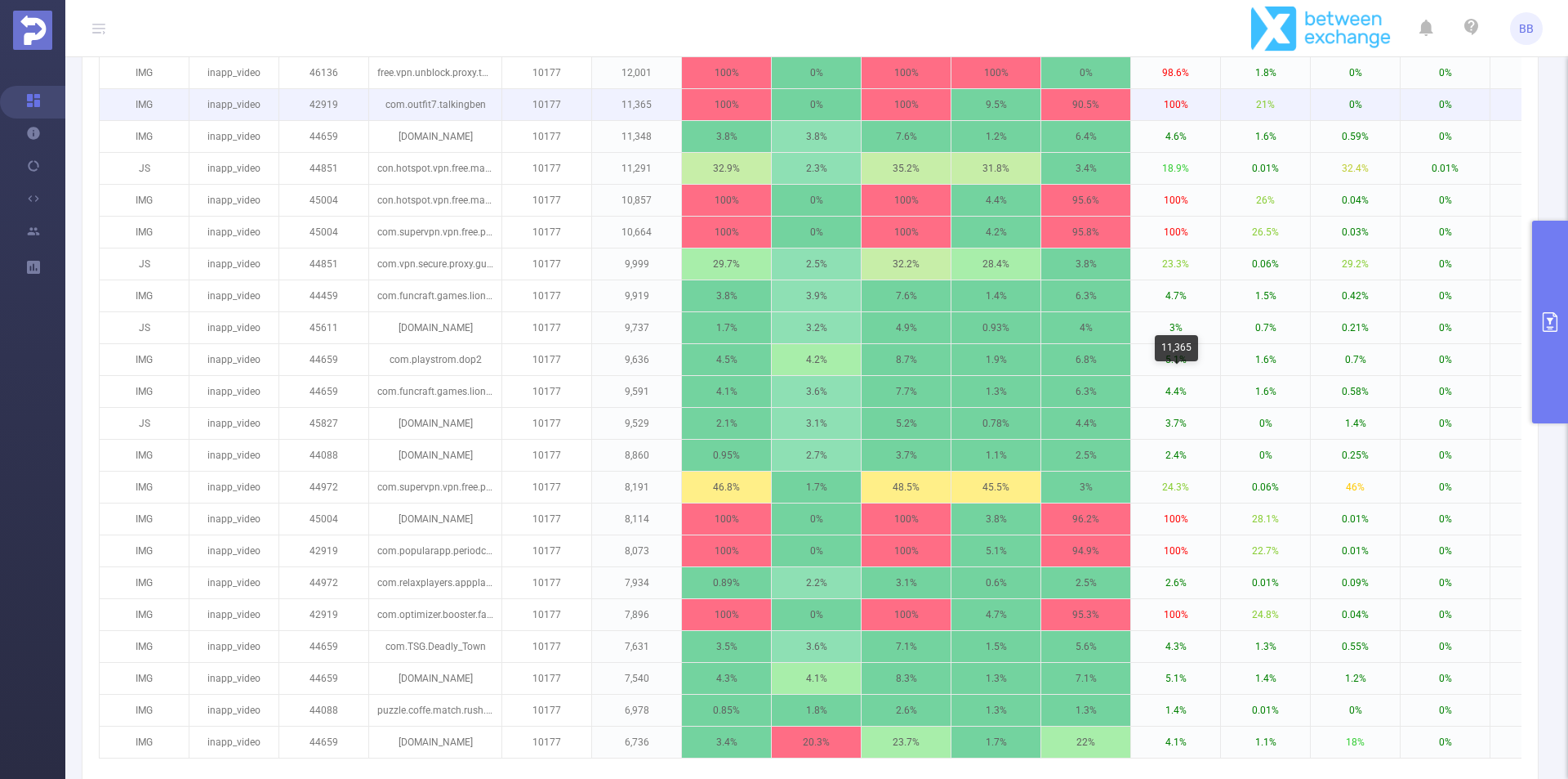
scroll to position [1500, 0]
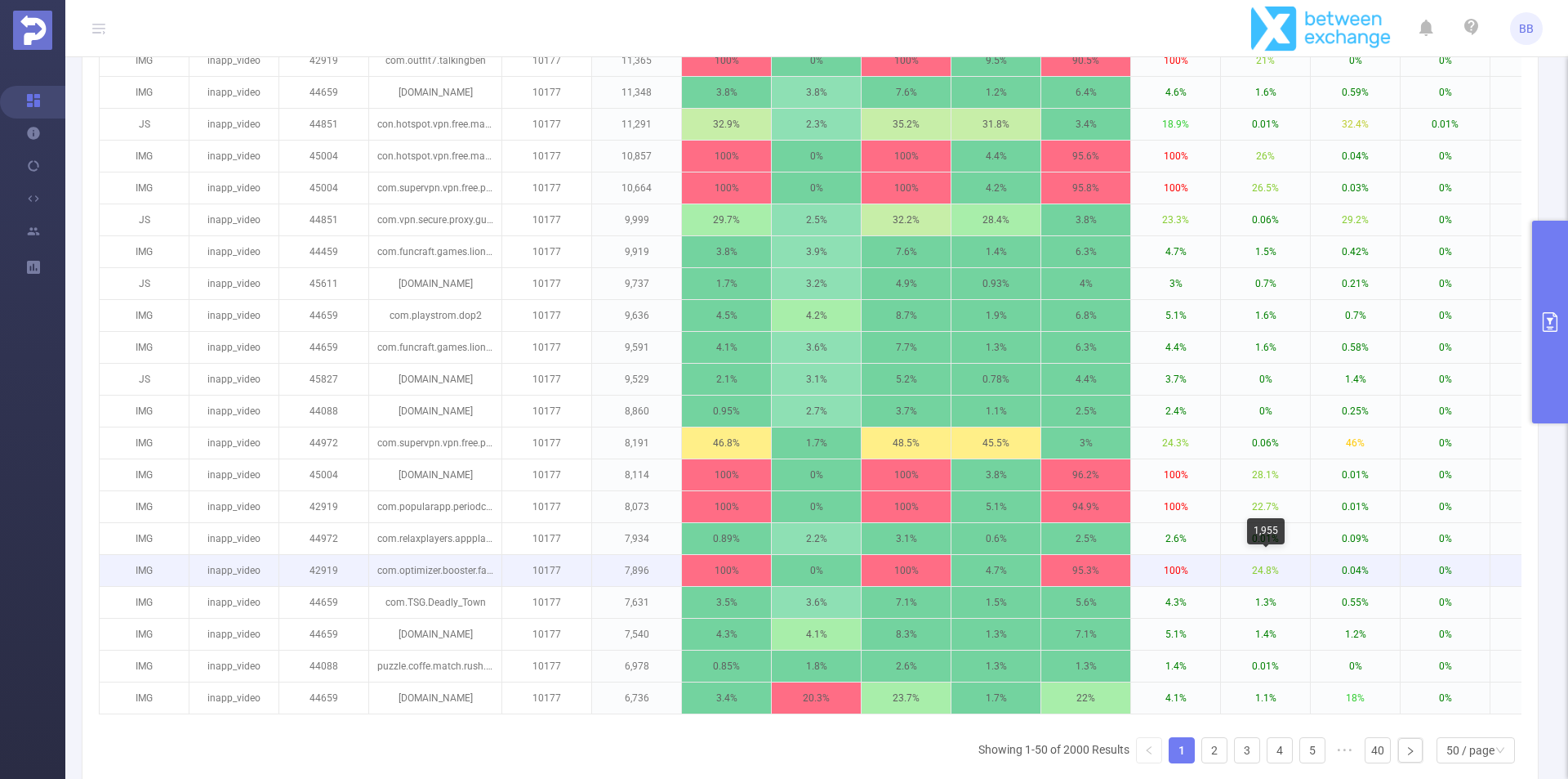
click at [1233, 582] on p "24.8%" at bounding box center [1265, 570] width 89 height 31
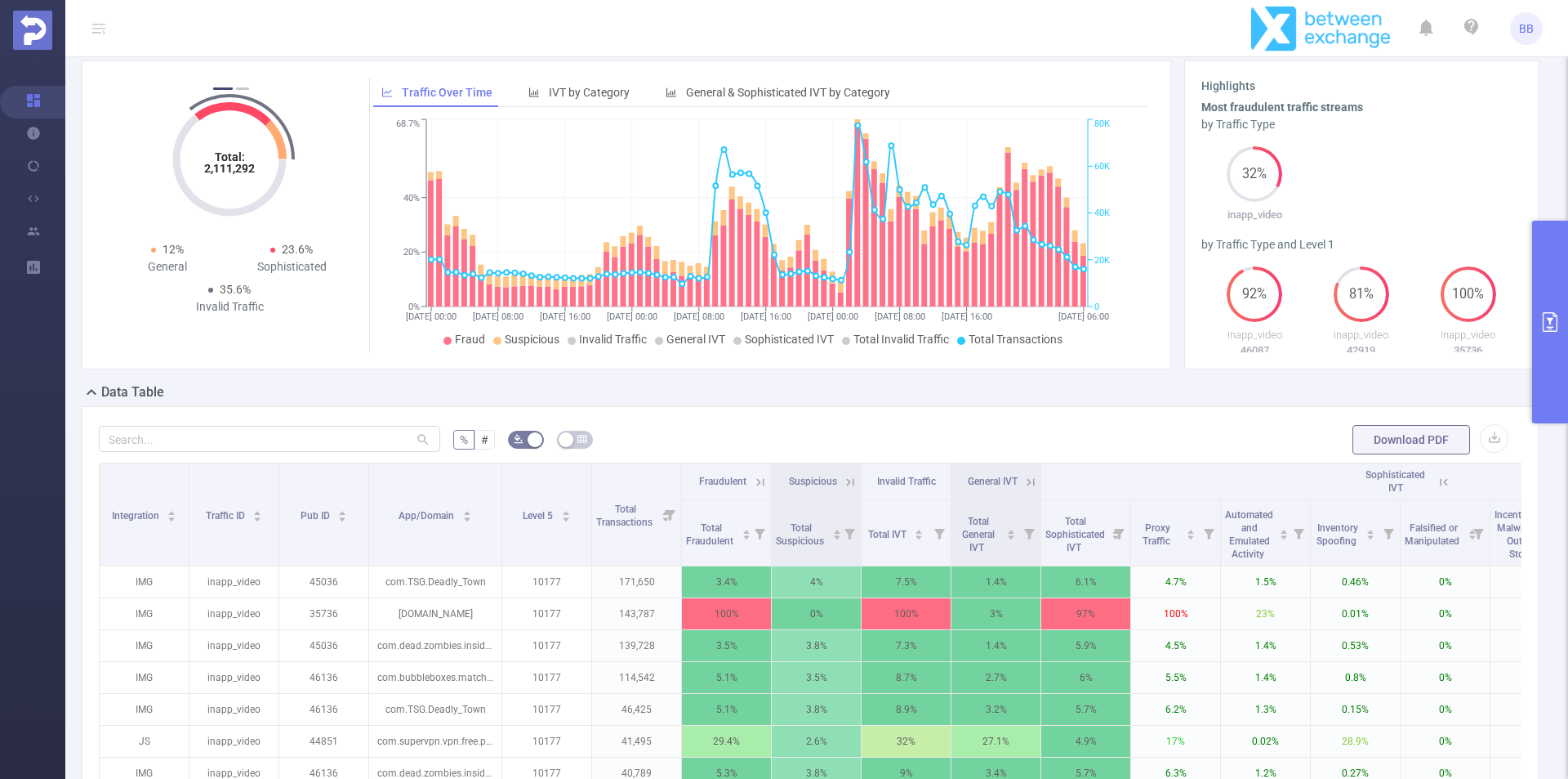
scroll to position [0, 0]
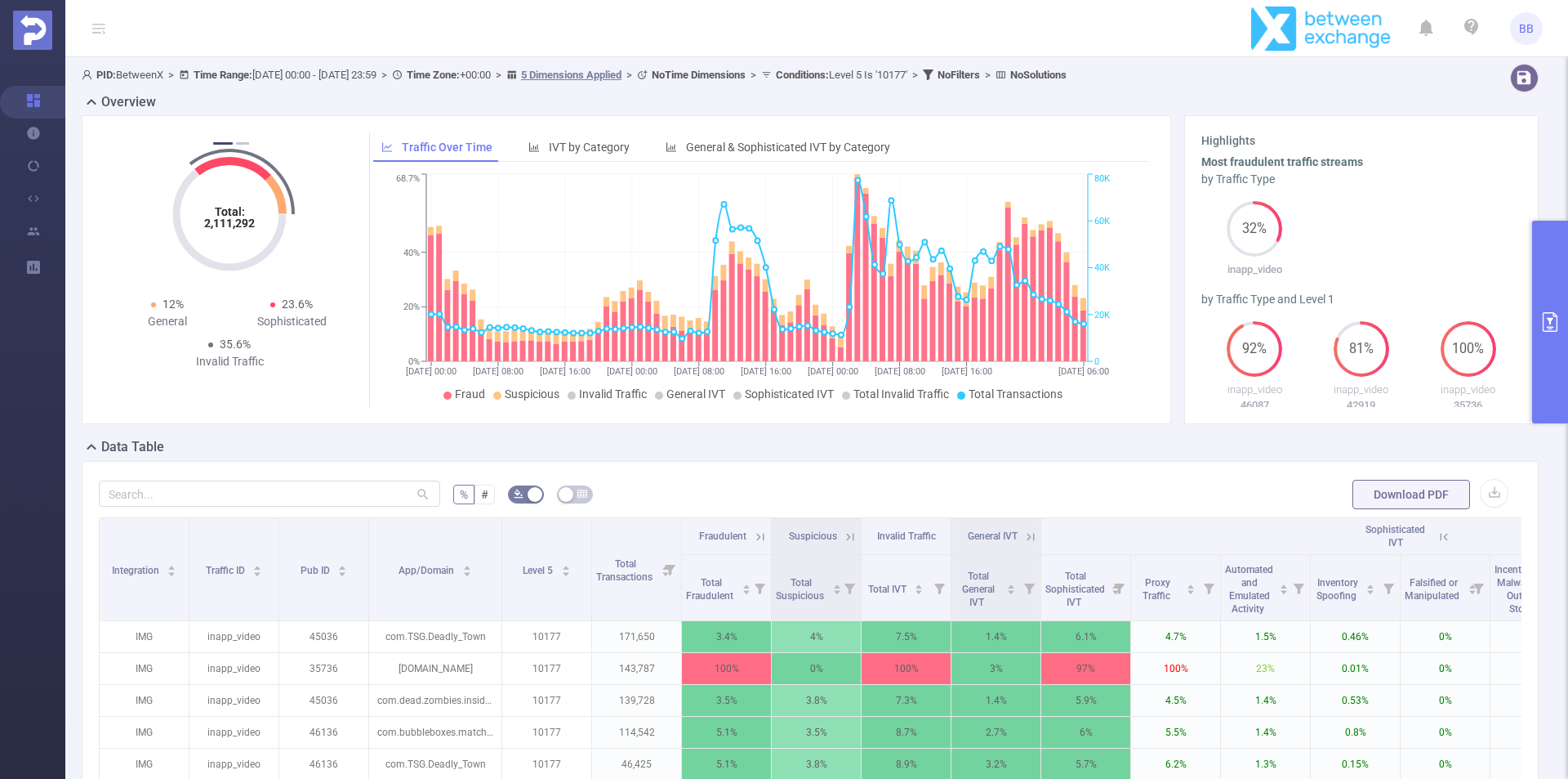
click at [1090, 40] on header "BB" at bounding box center [784, 28] width 1568 height 57
click at [1190, 22] on header "BB" at bounding box center [784, 28] width 1568 height 57
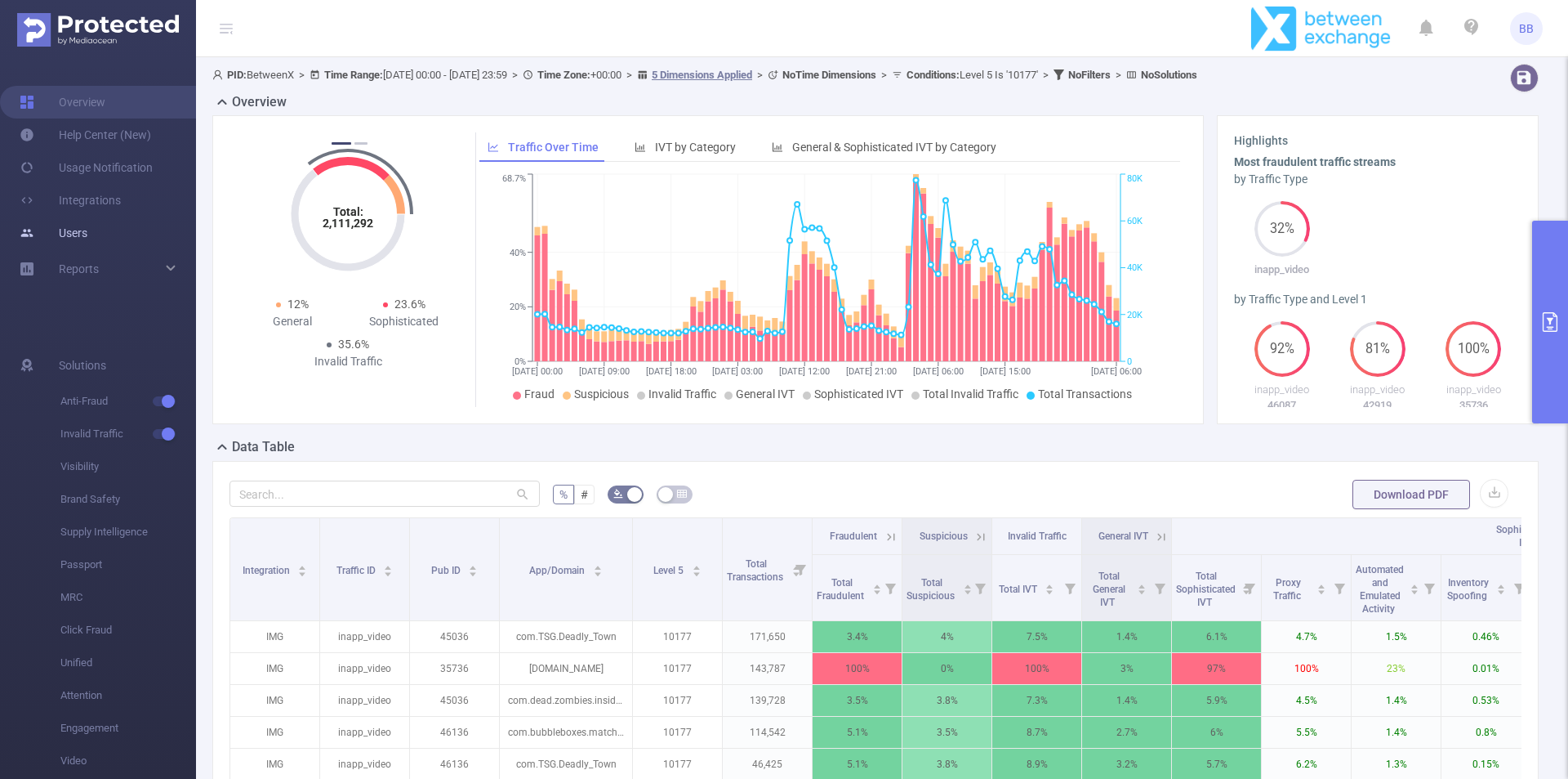
click at [84, 230] on link "Users" at bounding box center [53, 233] width 68 height 33
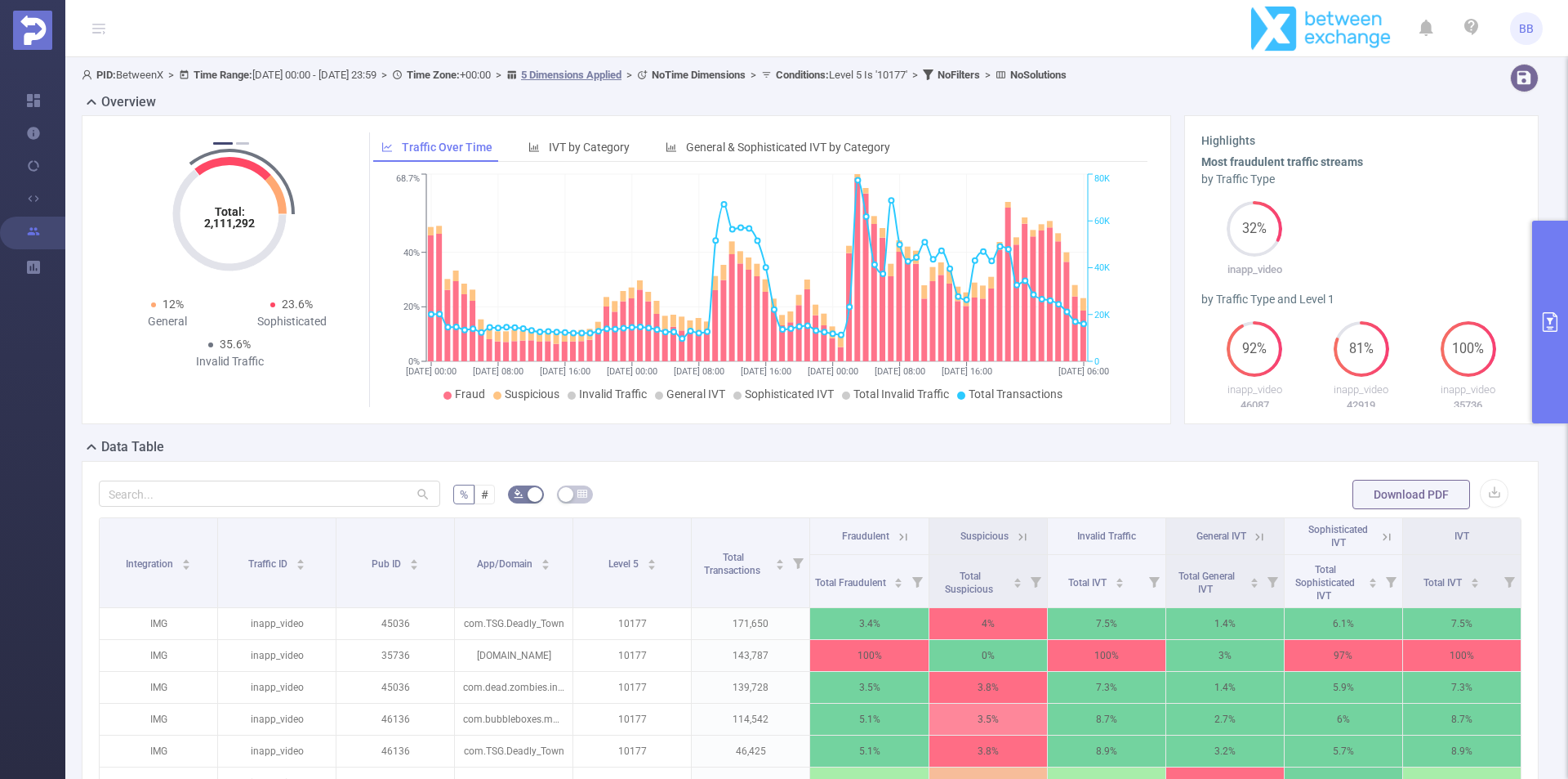
click at [942, 19] on header "BB" at bounding box center [784, 28] width 1568 height 57
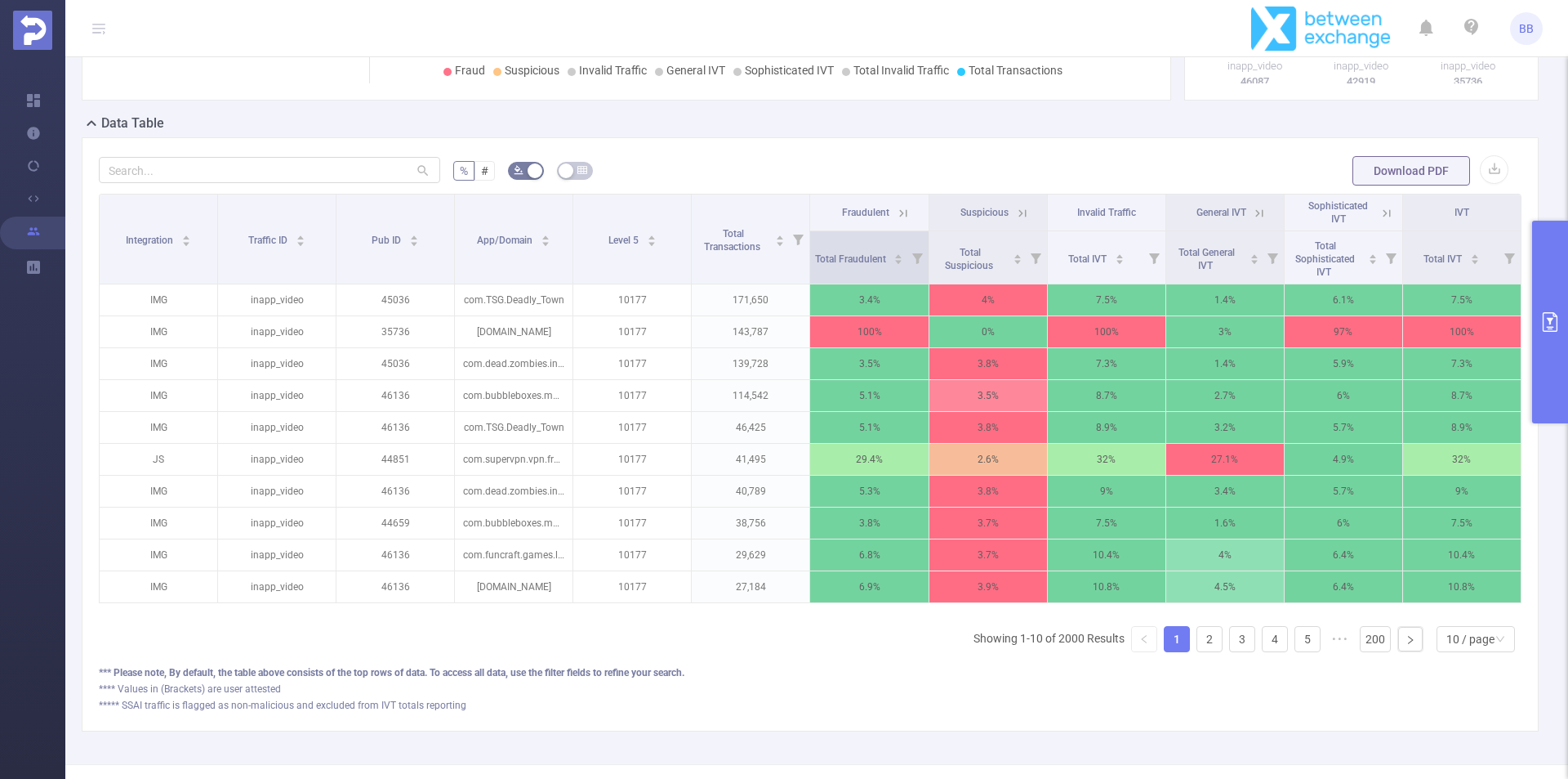
scroll to position [327, 0]
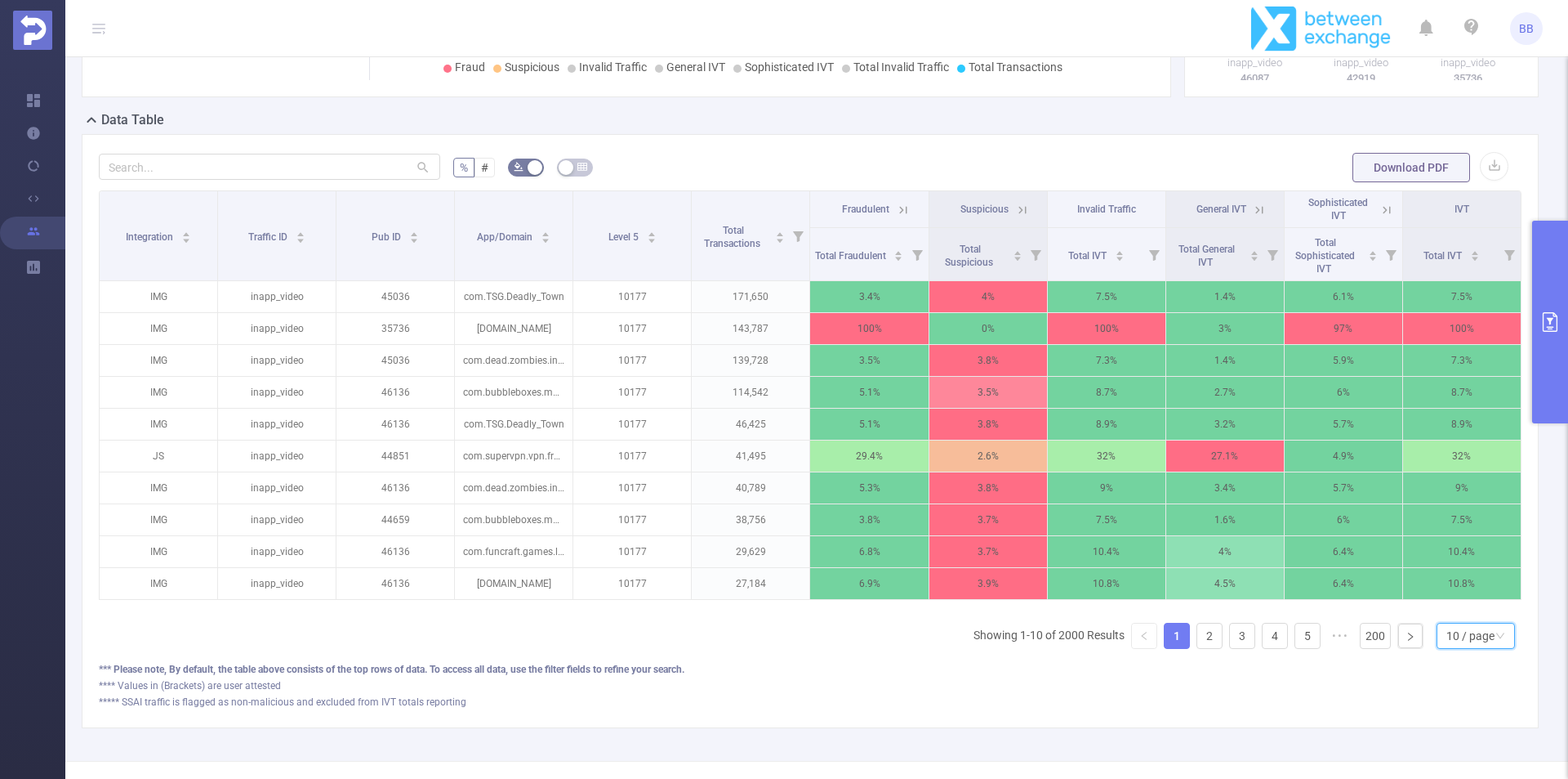
click at [1480, 640] on div "10 / page" at bounding box center [1471, 635] width 49 height 24
click at [1474, 615] on li "50 / page" at bounding box center [1463, 618] width 79 height 26
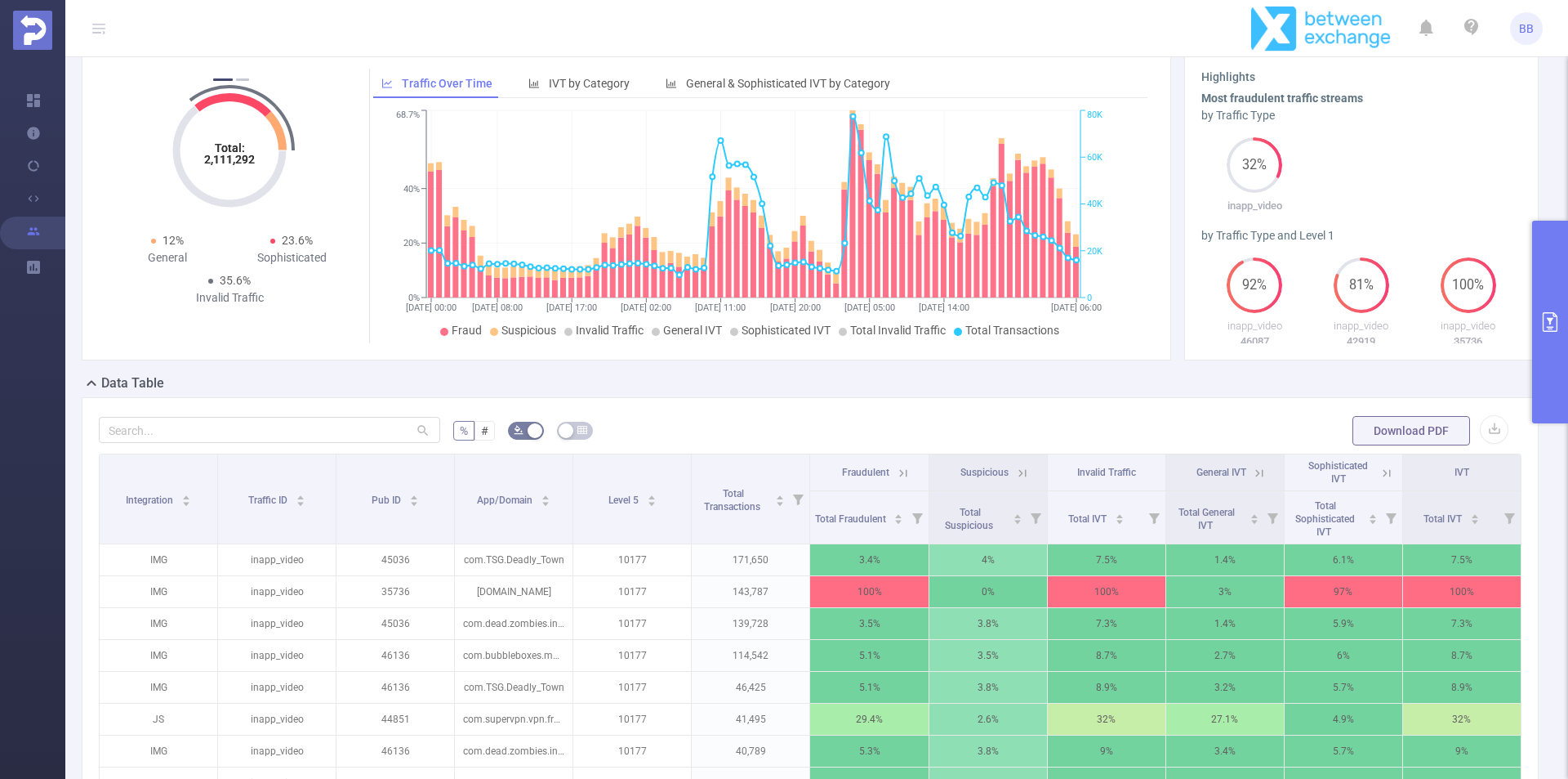
scroll to position [0, 0]
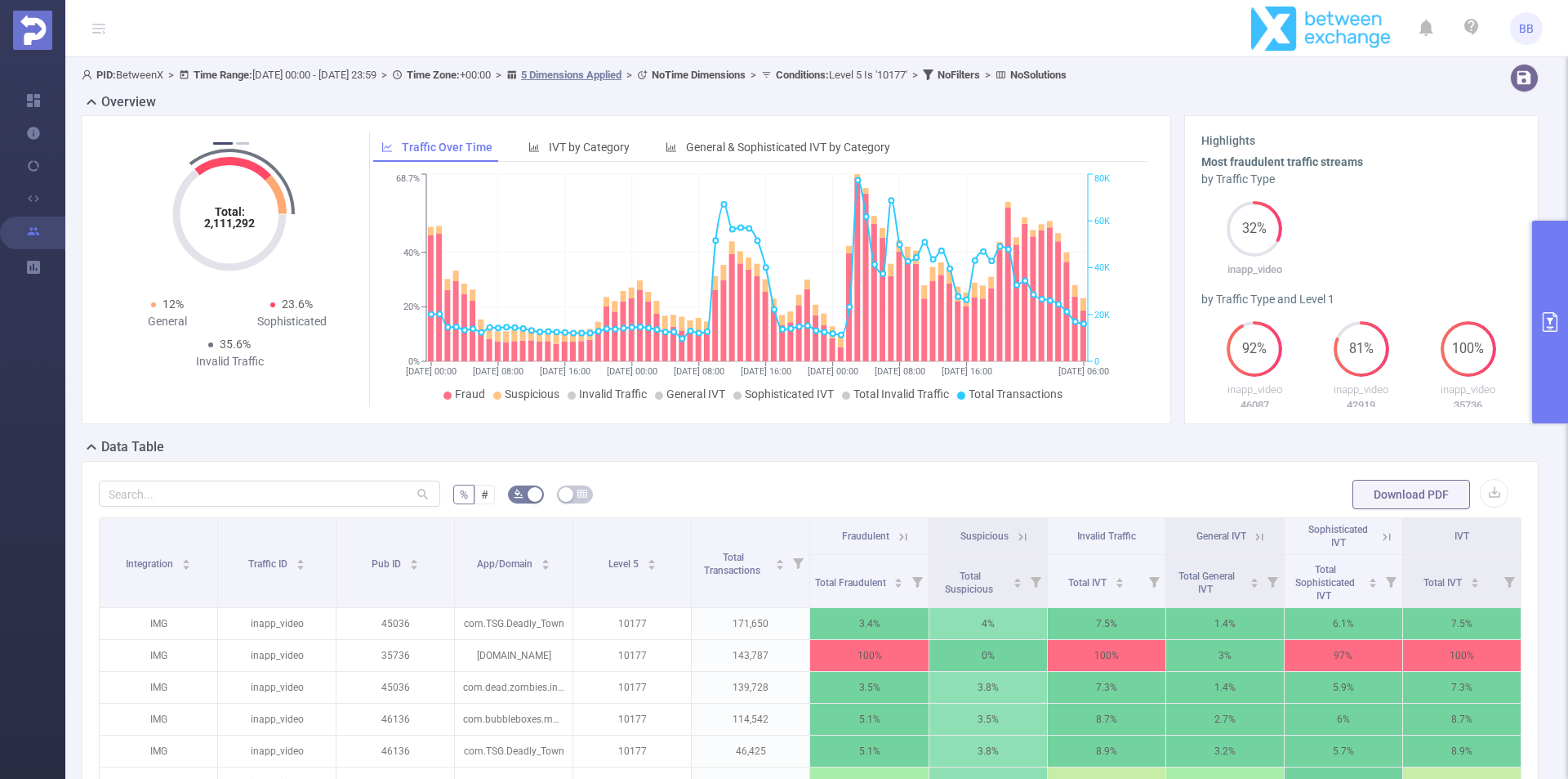
click at [1383, 83] on div "PID: BetweenX > Time Range: [DATE] 00:00 - [DATE] 23:59 > Time Zone: +00:00 > 5…" at bounding box center [749, 74] width 1335 height 22
click at [1477, 238] on div "32% inapp_video" at bounding box center [1361, 245] width 320 height 90
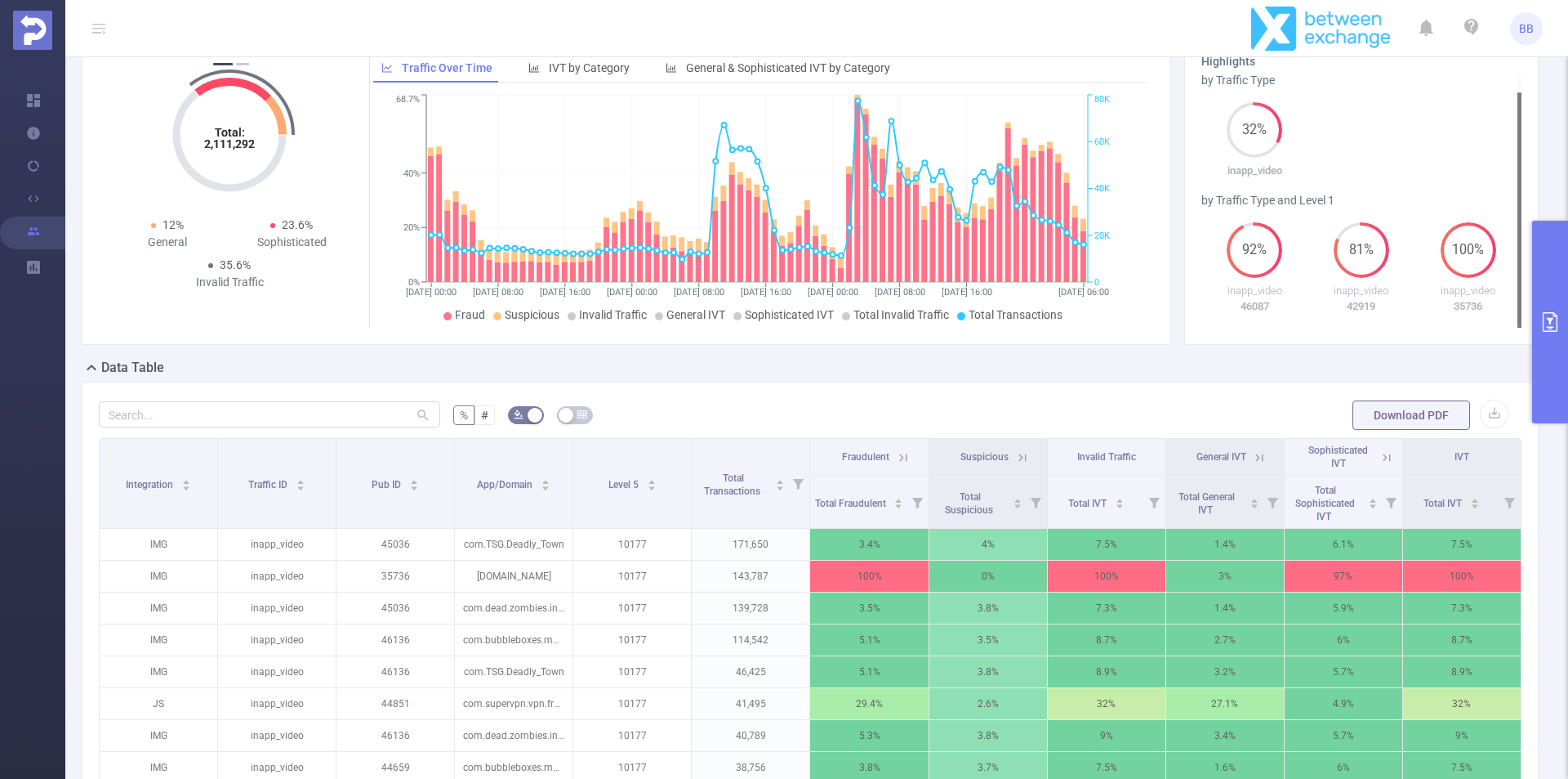
scroll to position [163, 0]
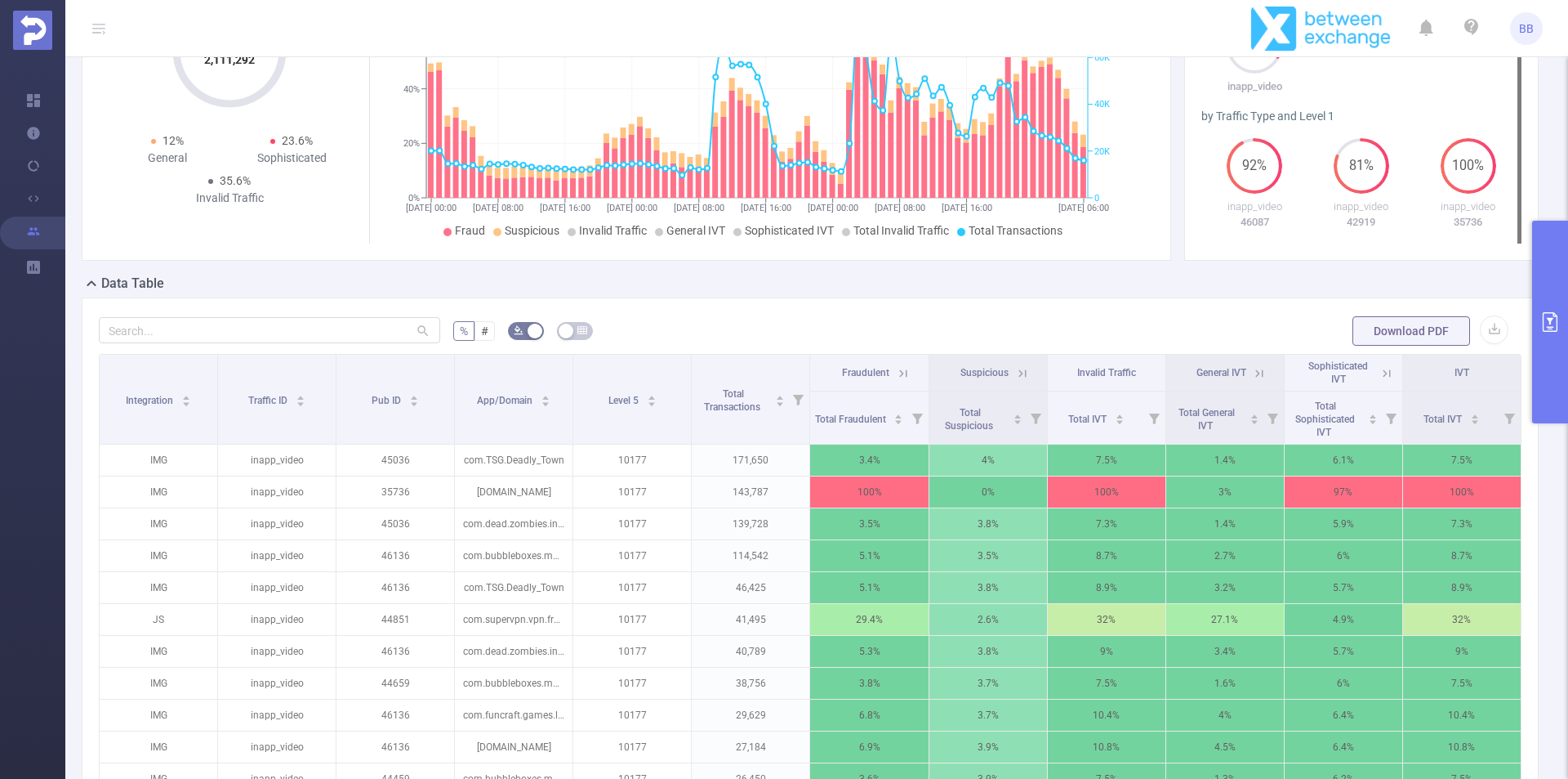
click at [1565, 256] on button "primary" at bounding box center [1550, 322] width 36 height 202
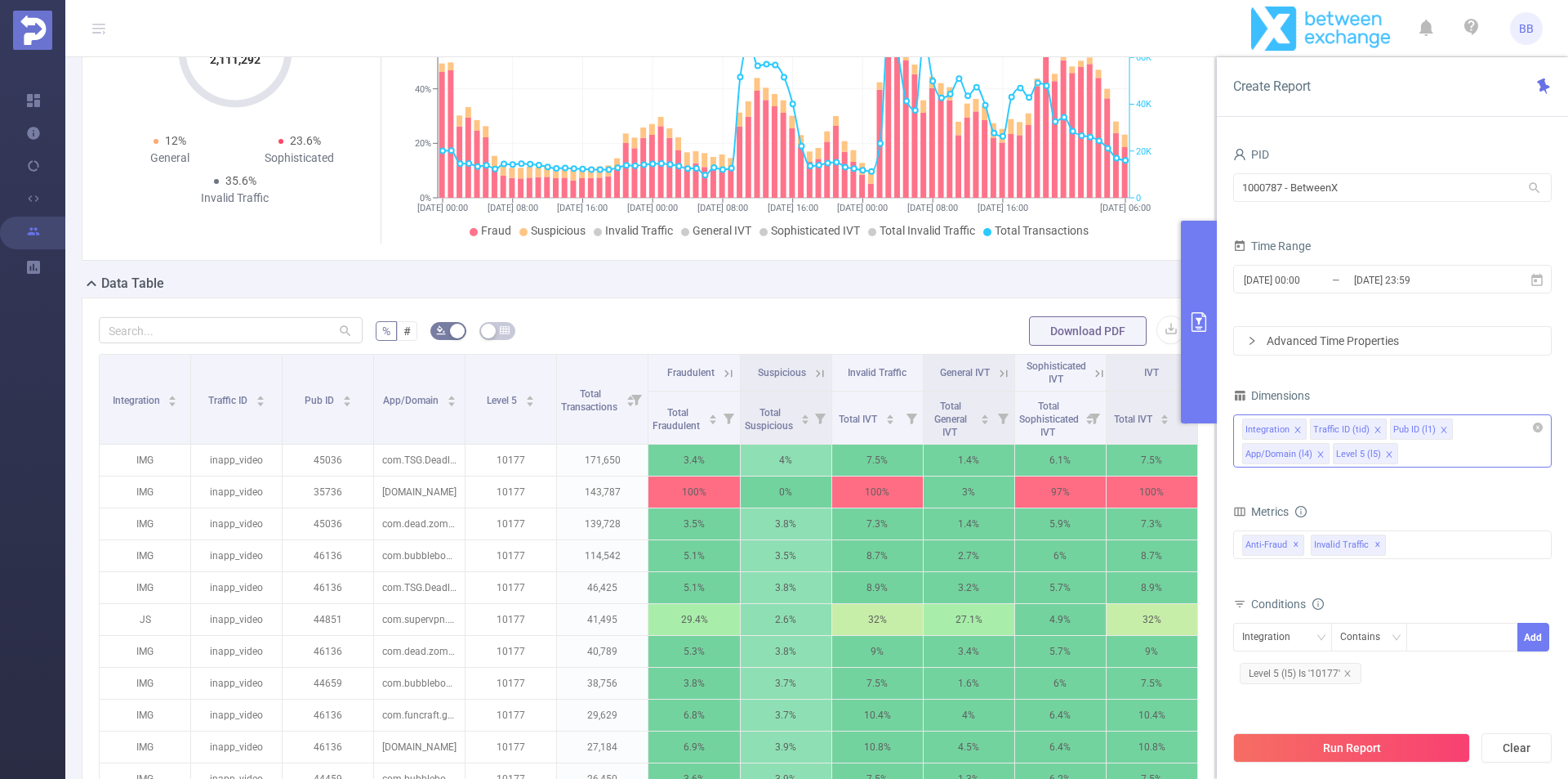
click at [1386, 454] on icon "icon: close" at bounding box center [1390, 454] width 8 height 8
click at [1286, 633] on div "Integration" at bounding box center [1272, 637] width 59 height 27
click at [1284, 551] on li "Pub ID (l1)" at bounding box center [1285, 551] width 104 height 26
click at [1382, 639] on div "Contains" at bounding box center [1366, 637] width 52 height 27
click at [1383, 701] on li "Is" at bounding box center [1385, 697] width 109 height 26
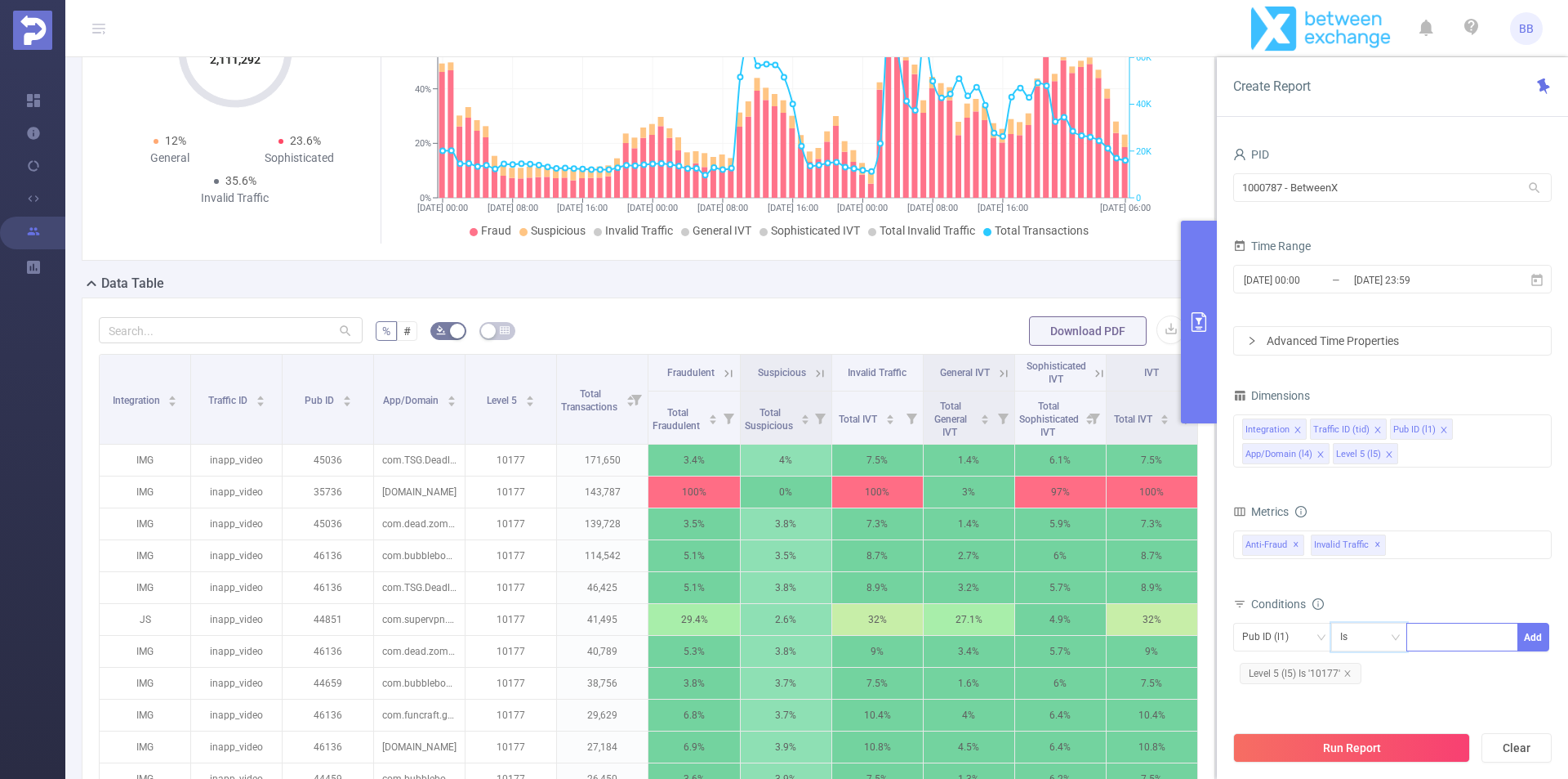
click at [1461, 640] on div at bounding box center [1463, 637] width 94 height 27
paste input "35736"
type input "35736"
click at [1335, 756] on button "Run Report" at bounding box center [1351, 747] width 237 height 29
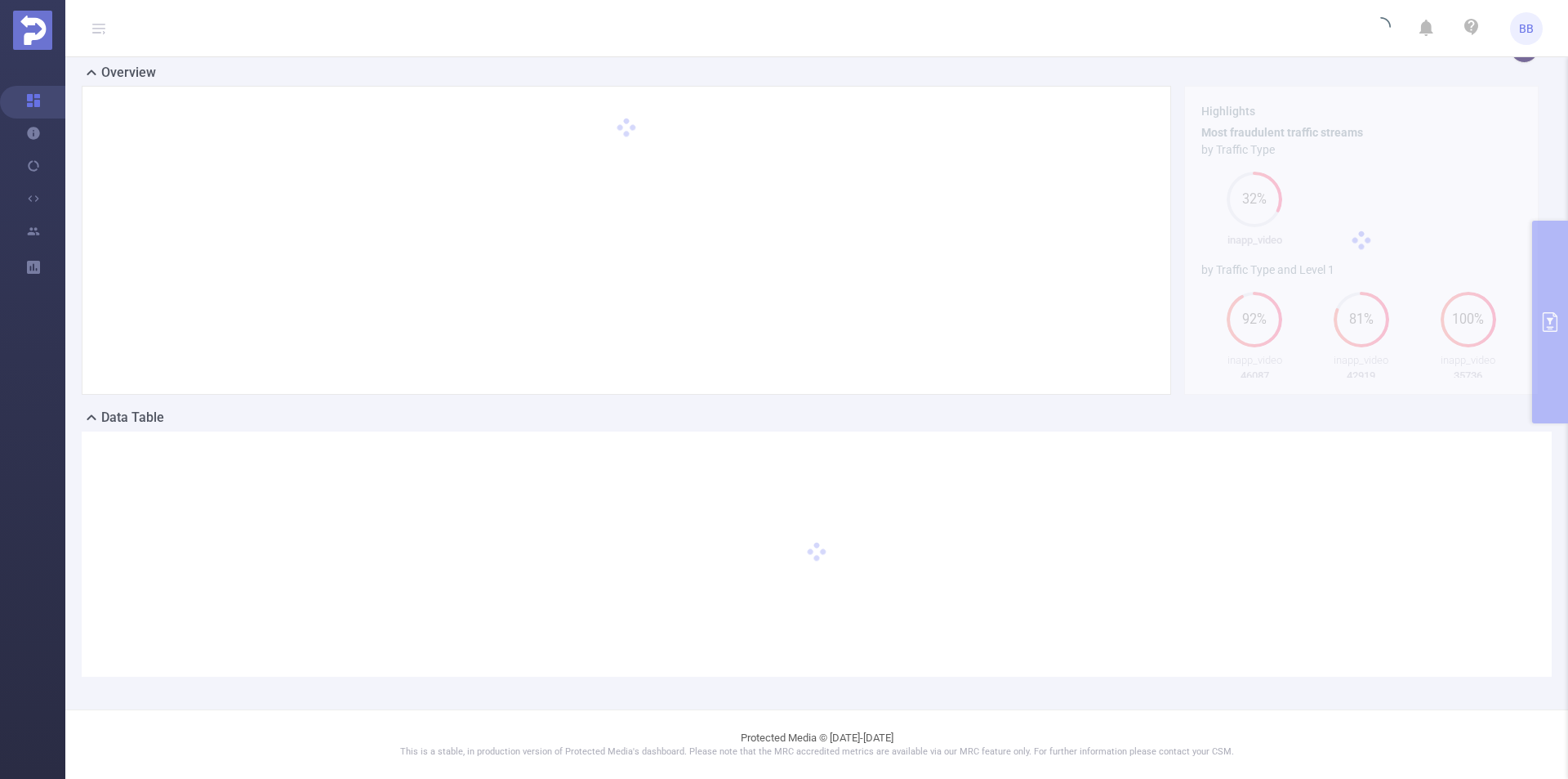
scroll to position [29, 0]
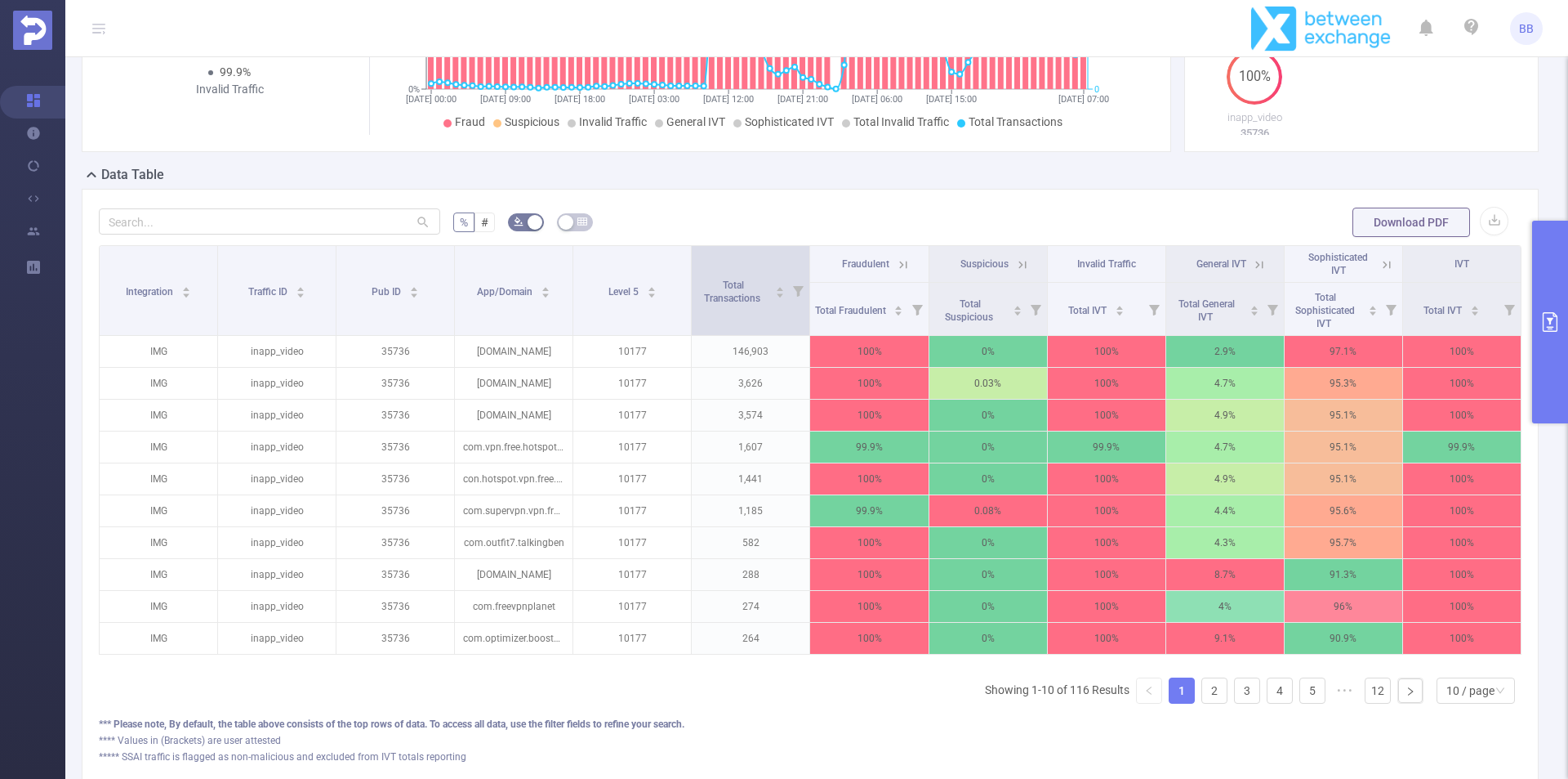
scroll to position [274, 0]
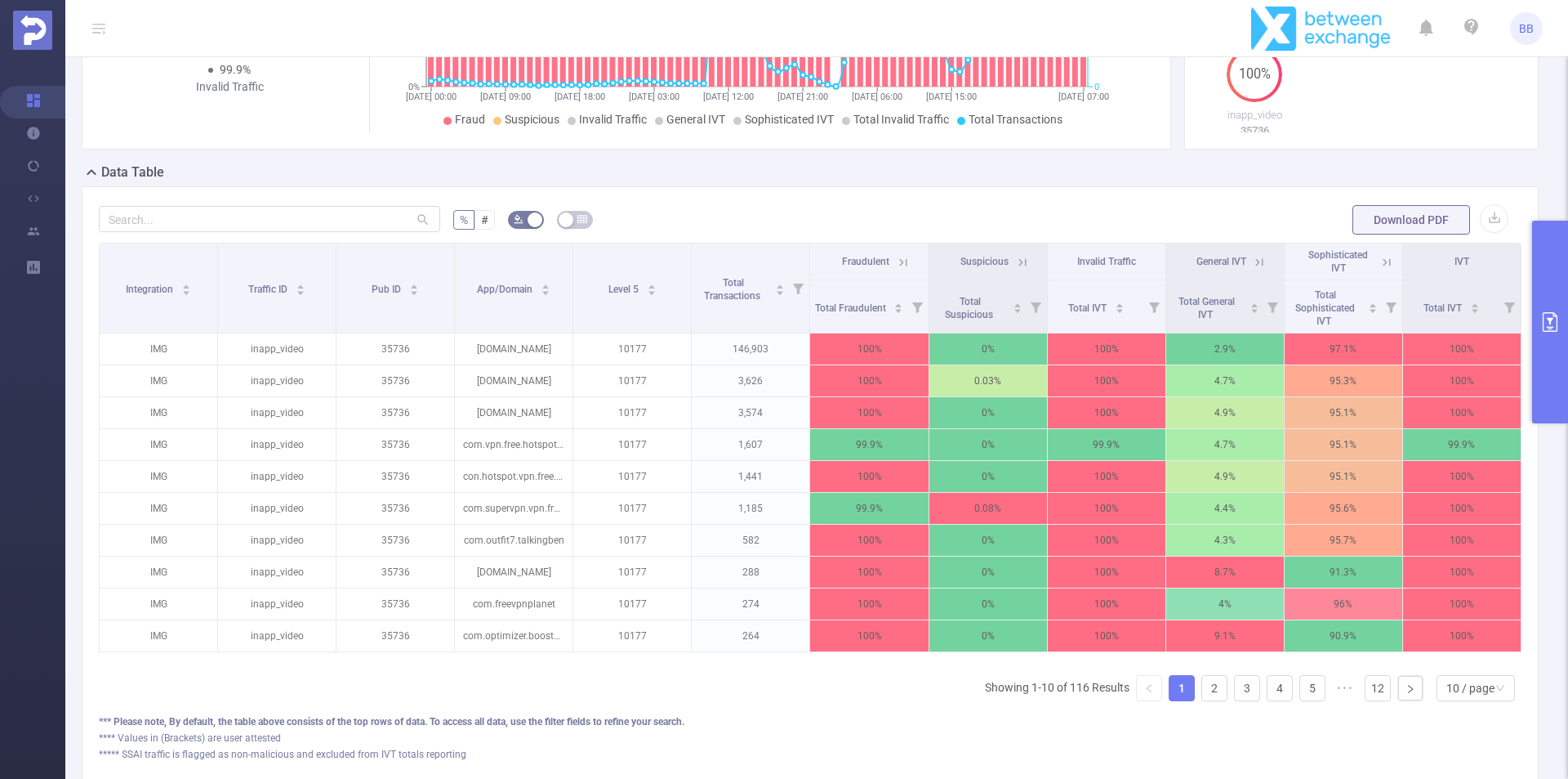
click at [1550, 299] on button "primary" at bounding box center [1550, 322] width 36 height 202
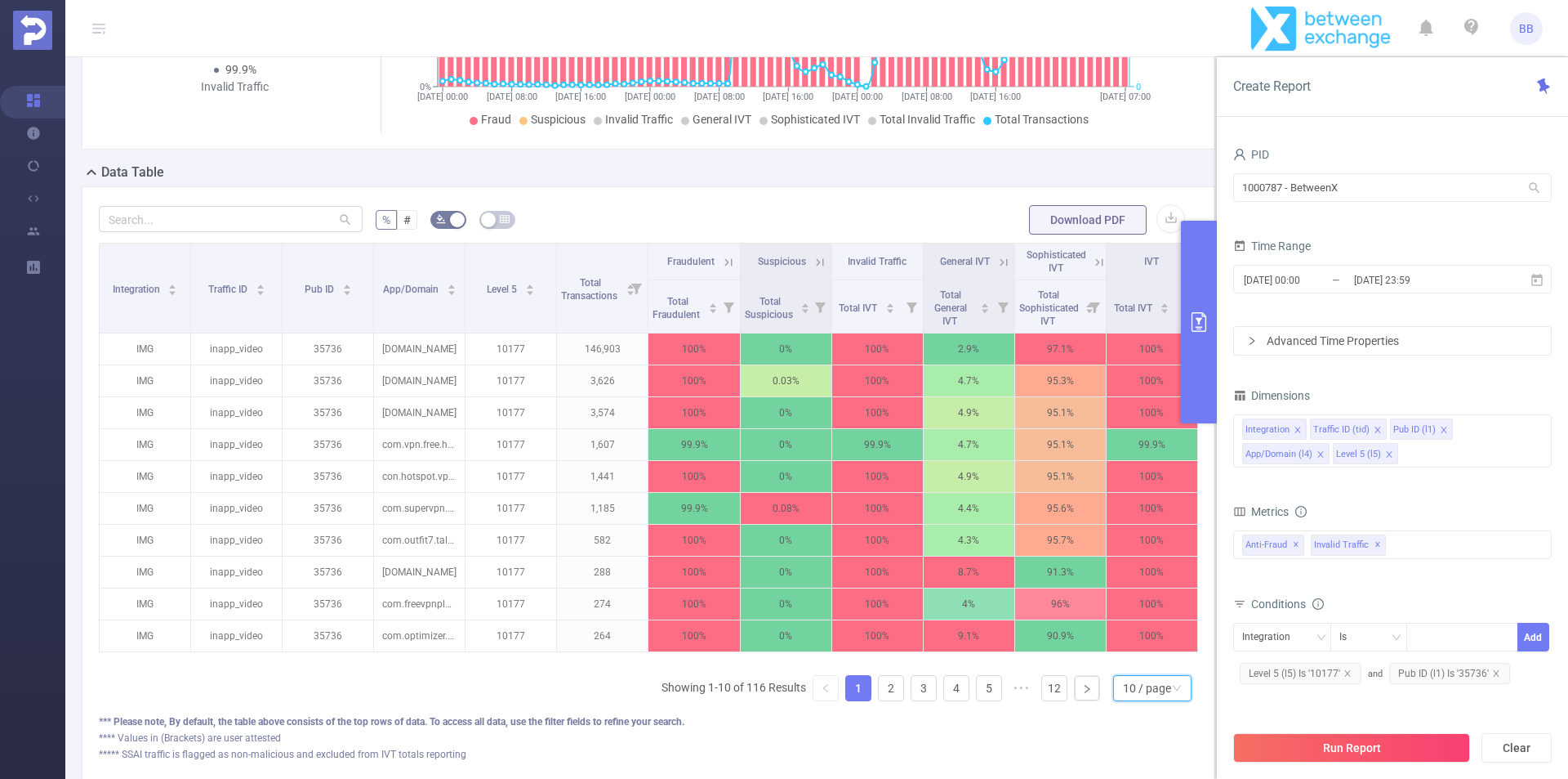
click at [1113, 701] on div "10 / page" at bounding box center [1152, 688] width 79 height 26
click at [1144, 684] on li "50 / page" at bounding box center [1140, 670] width 79 height 26
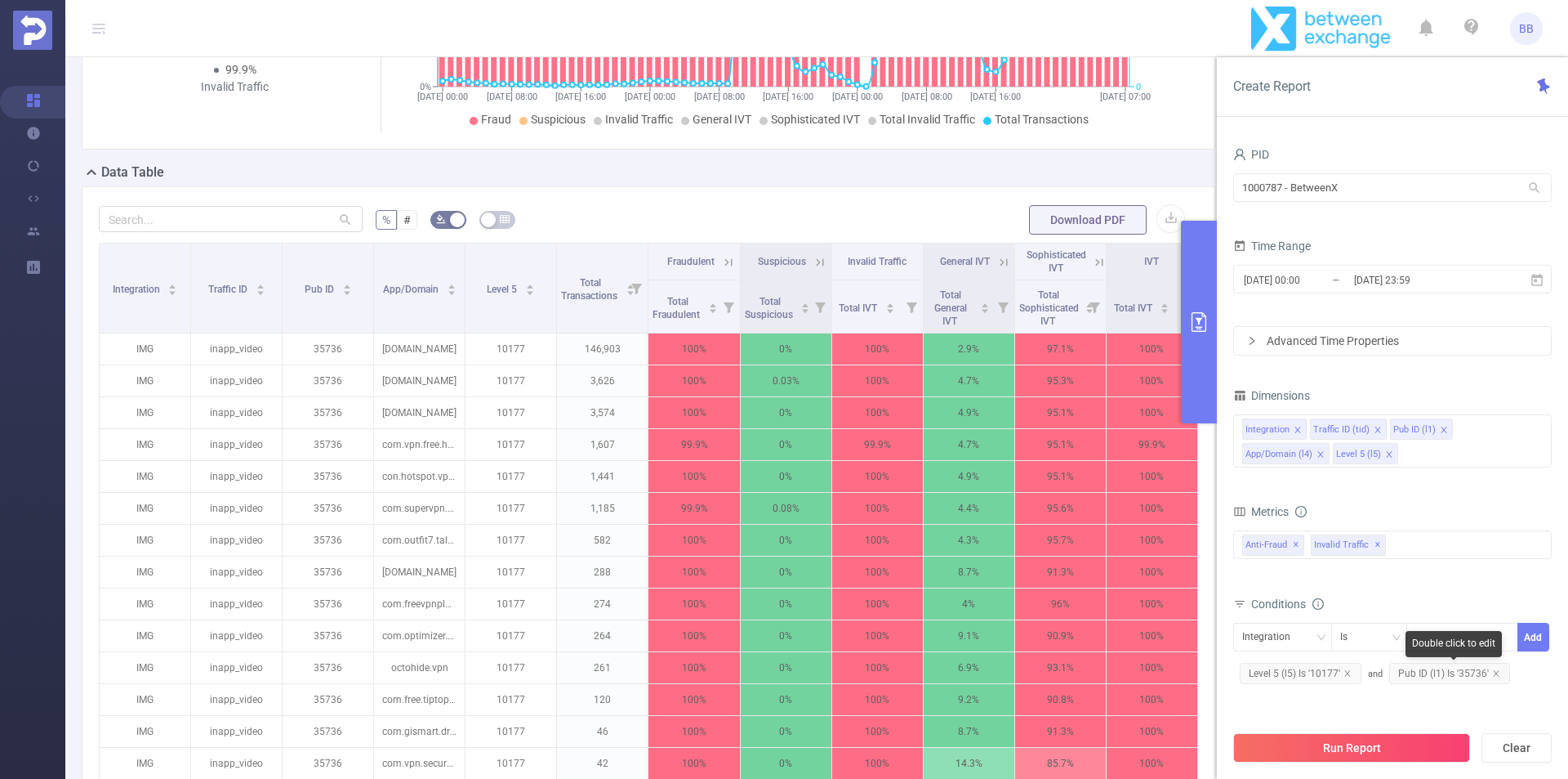
click at [1452, 669] on span "Pub ID (l1) Is '35736'" at bounding box center [1449, 673] width 121 height 21
click at [1463, 638] on icon "icon: close" at bounding box center [1462, 638] width 8 height 8
click at [1453, 638] on div at bounding box center [1463, 637] width 94 height 27
paste input "45004"
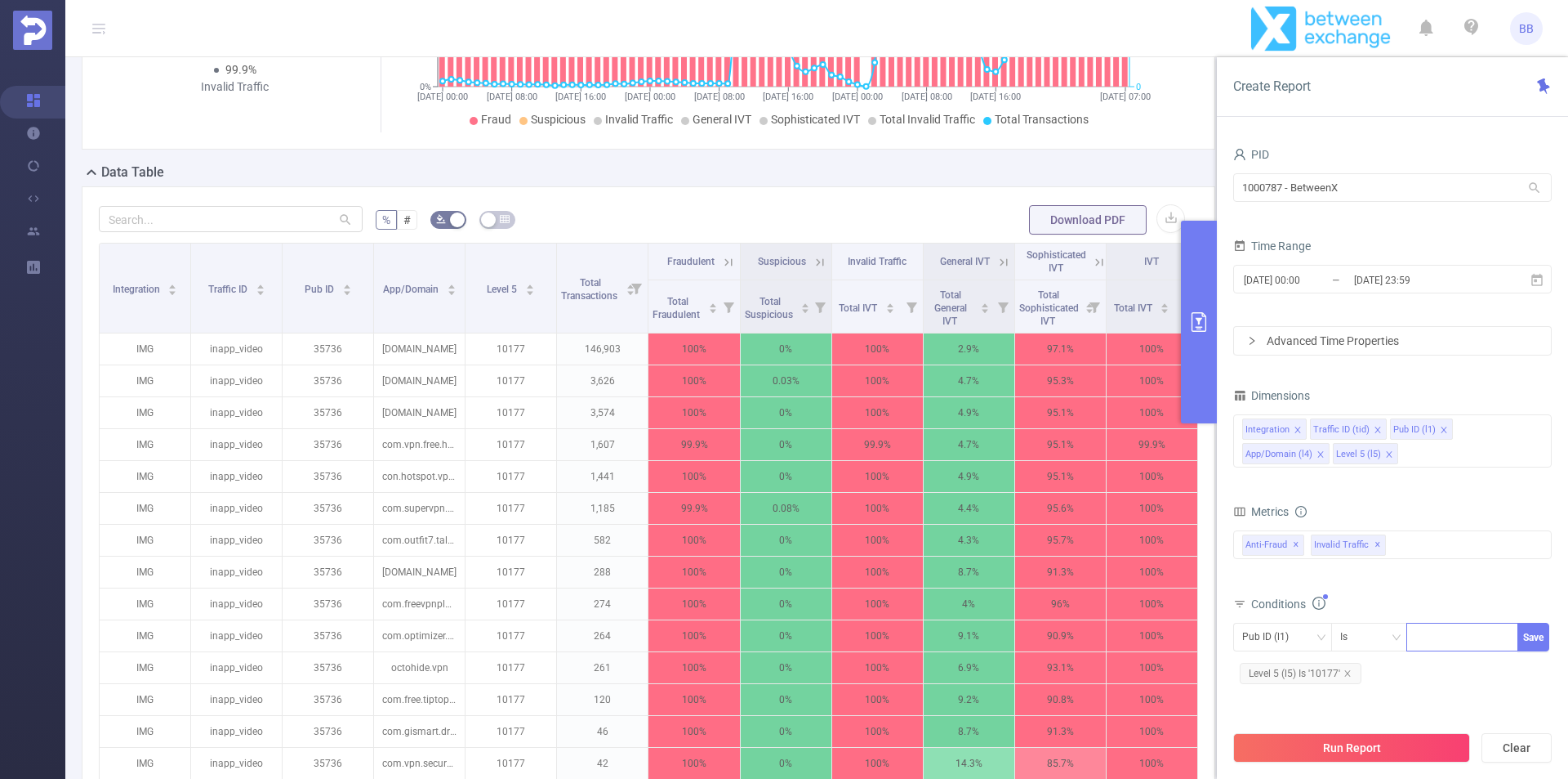
type input "45004"
click at [1325, 734] on button "Run Report" at bounding box center [1351, 747] width 237 height 29
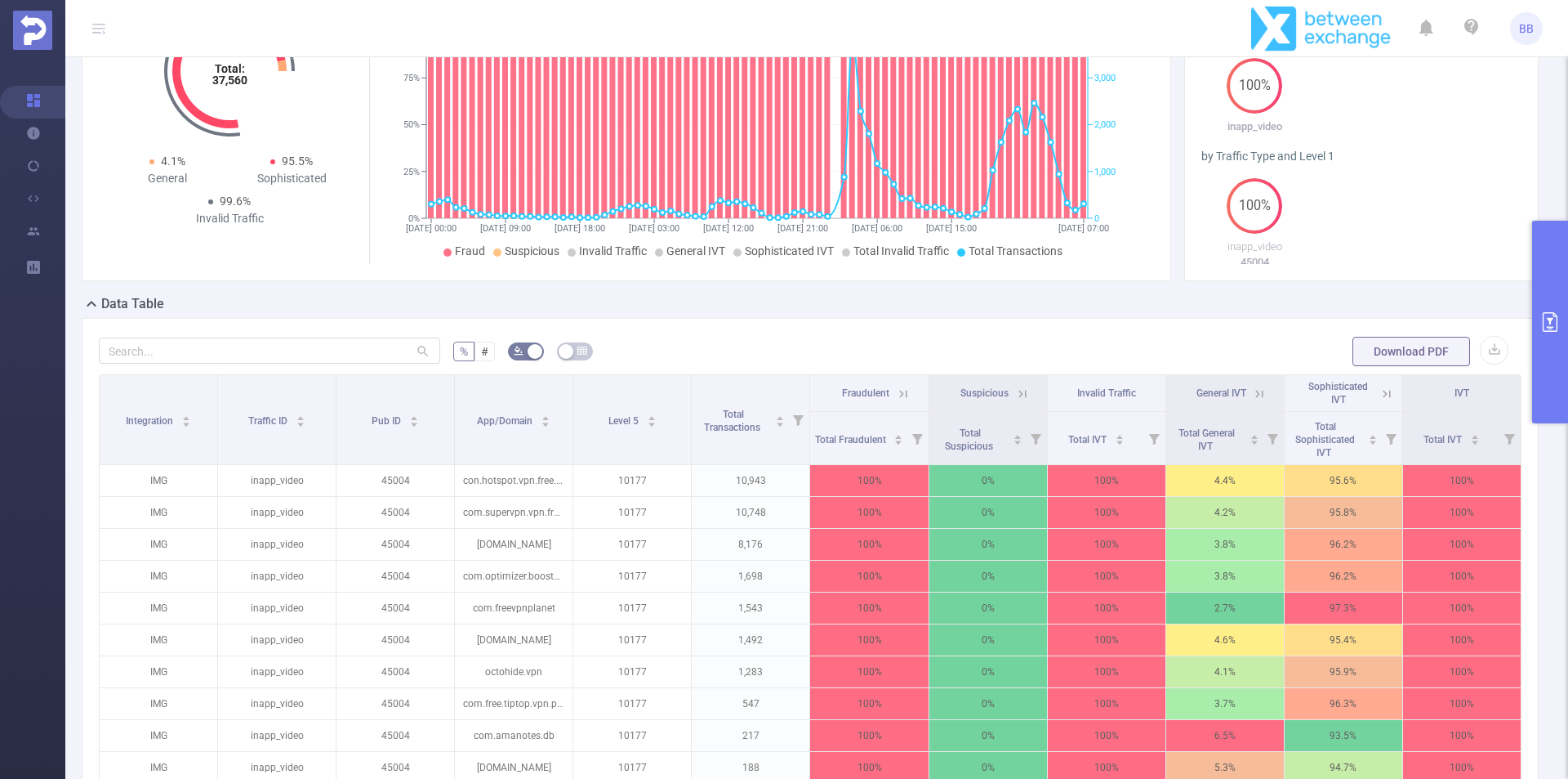
scroll to position [193, 0]
